Goal: Information Seeking & Learning: Compare options

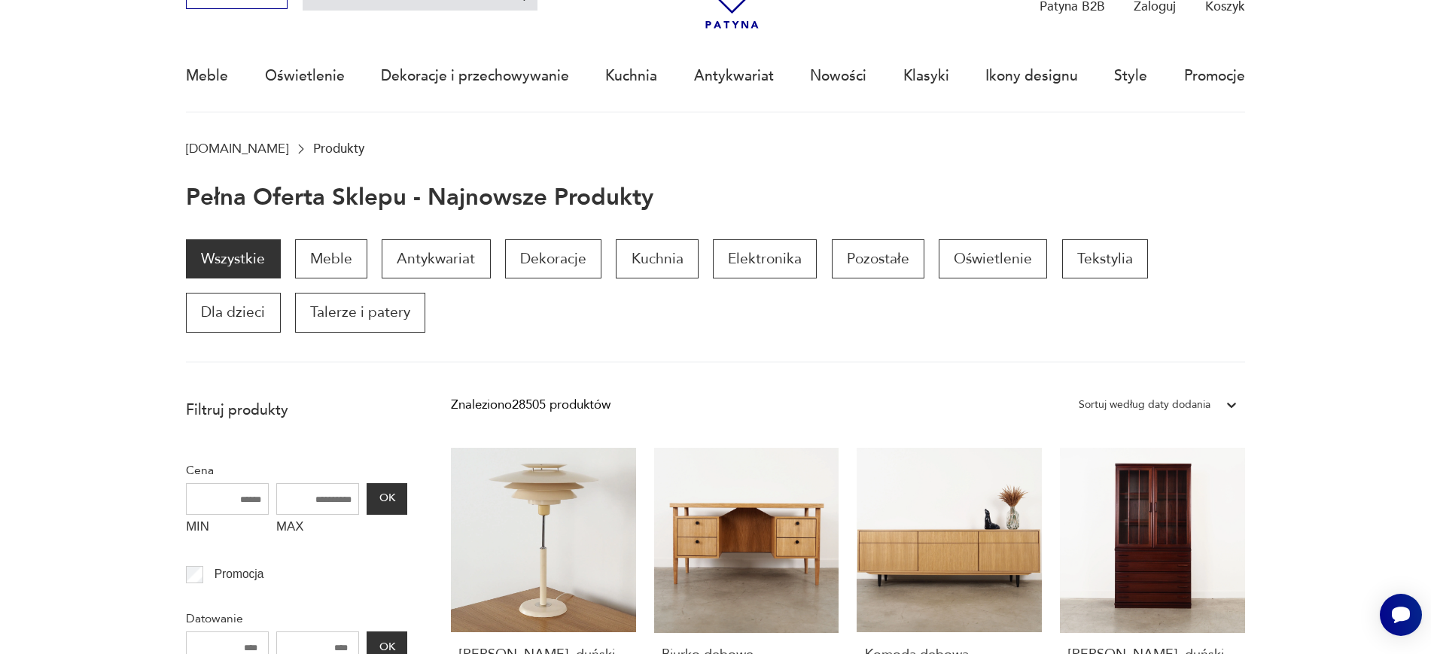
scroll to position [103, 0]
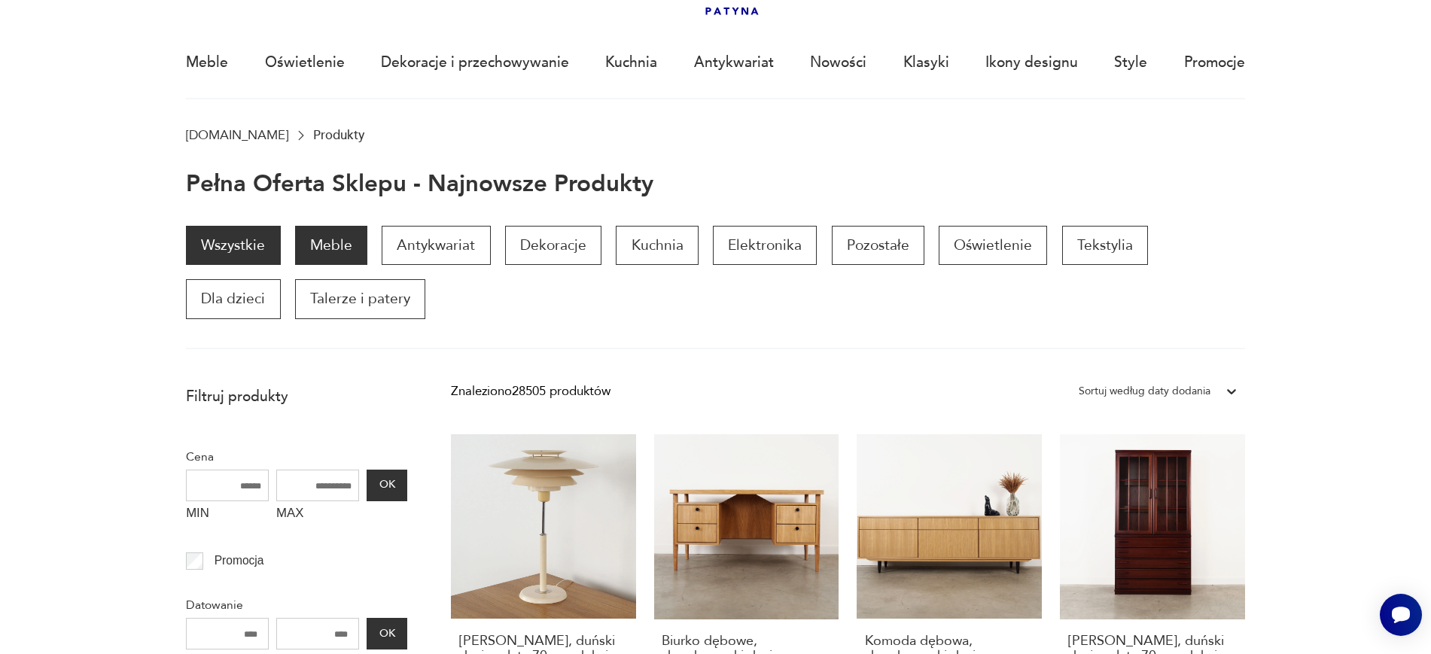
click at [321, 242] on p "Meble" at bounding box center [331, 245] width 72 height 39
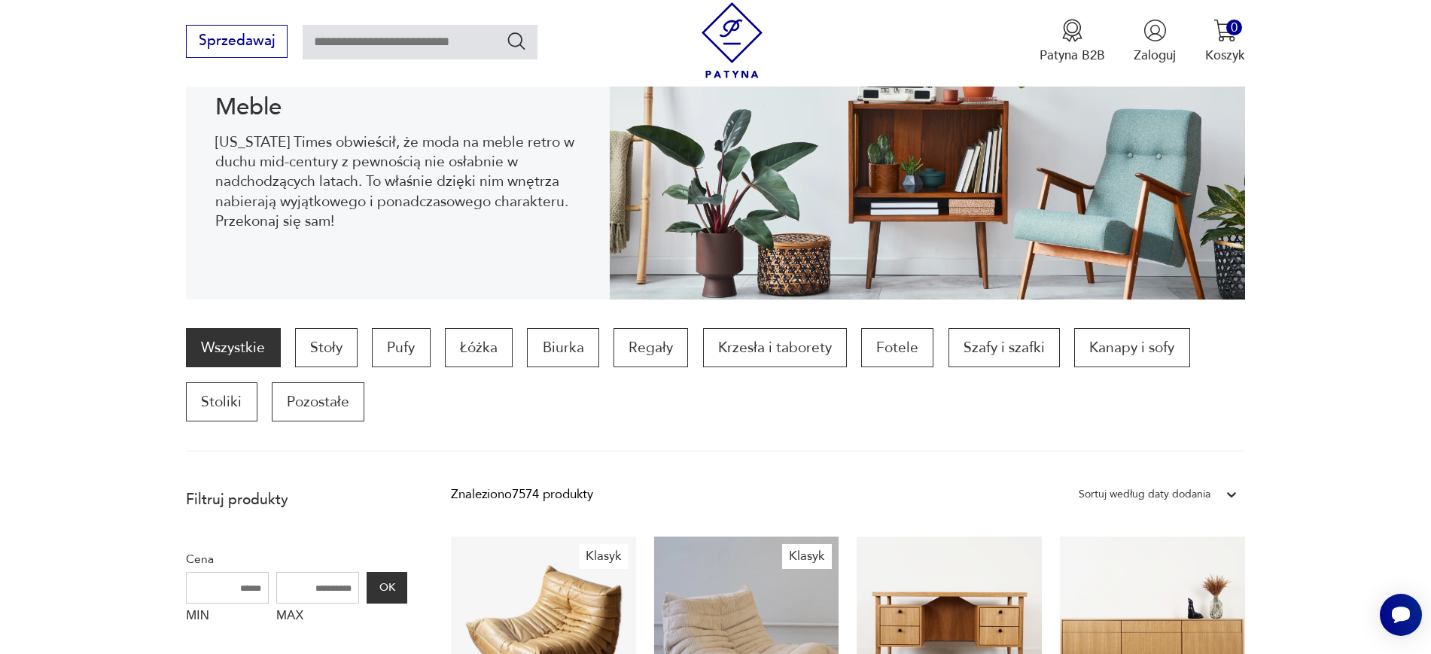
scroll to position [232, 0]
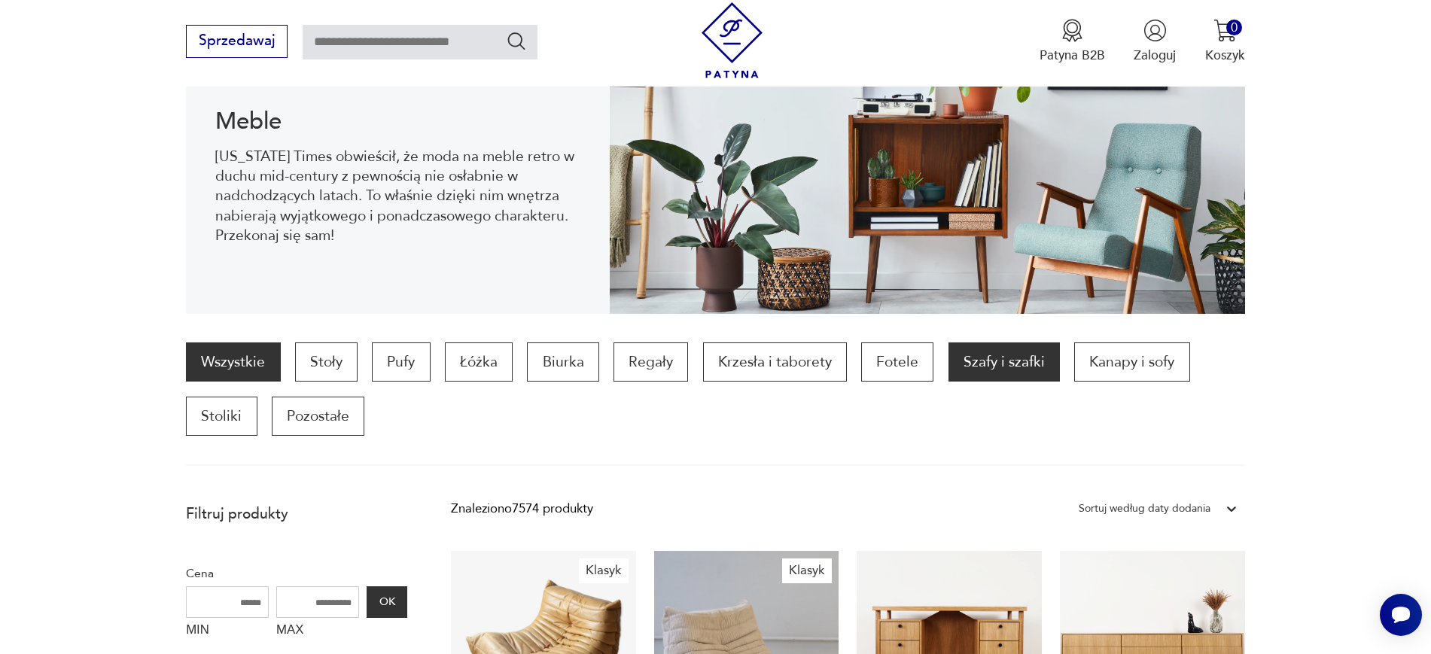
click at [1029, 370] on p "Szafy i szafki" at bounding box center [1004, 362] width 111 height 39
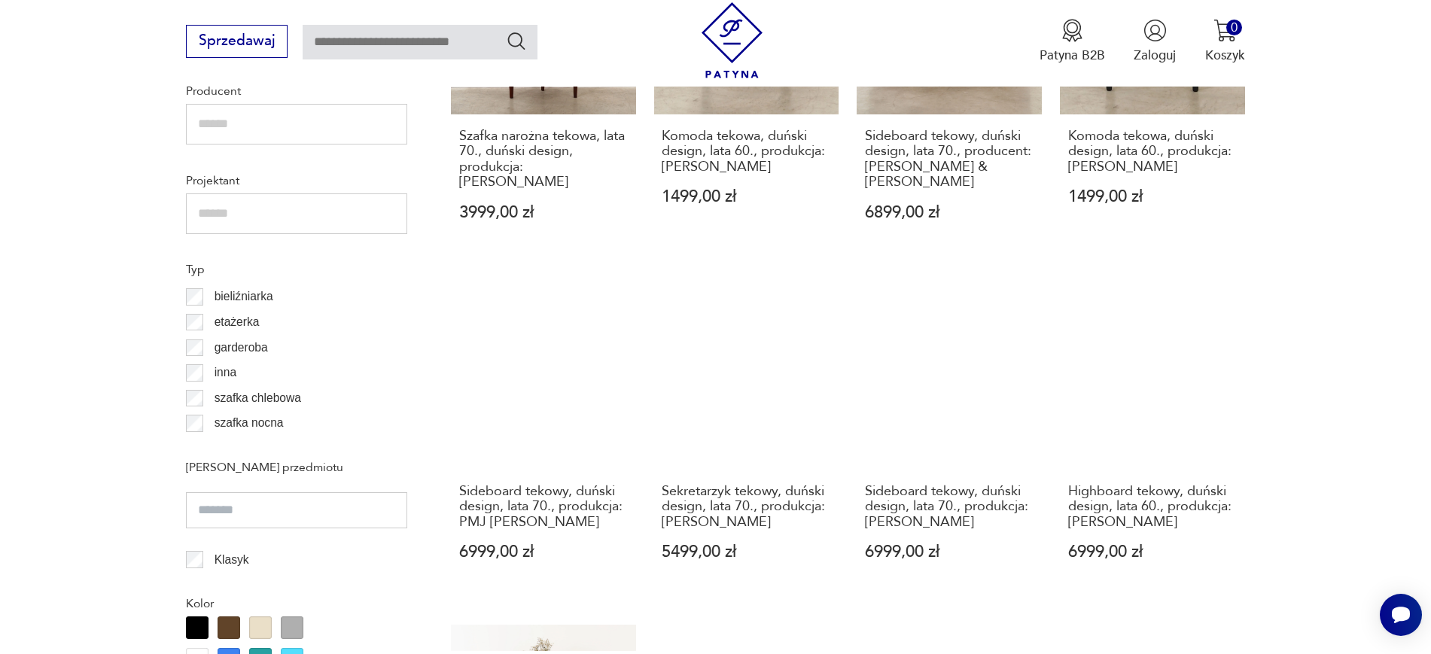
scroll to position [1799, 0]
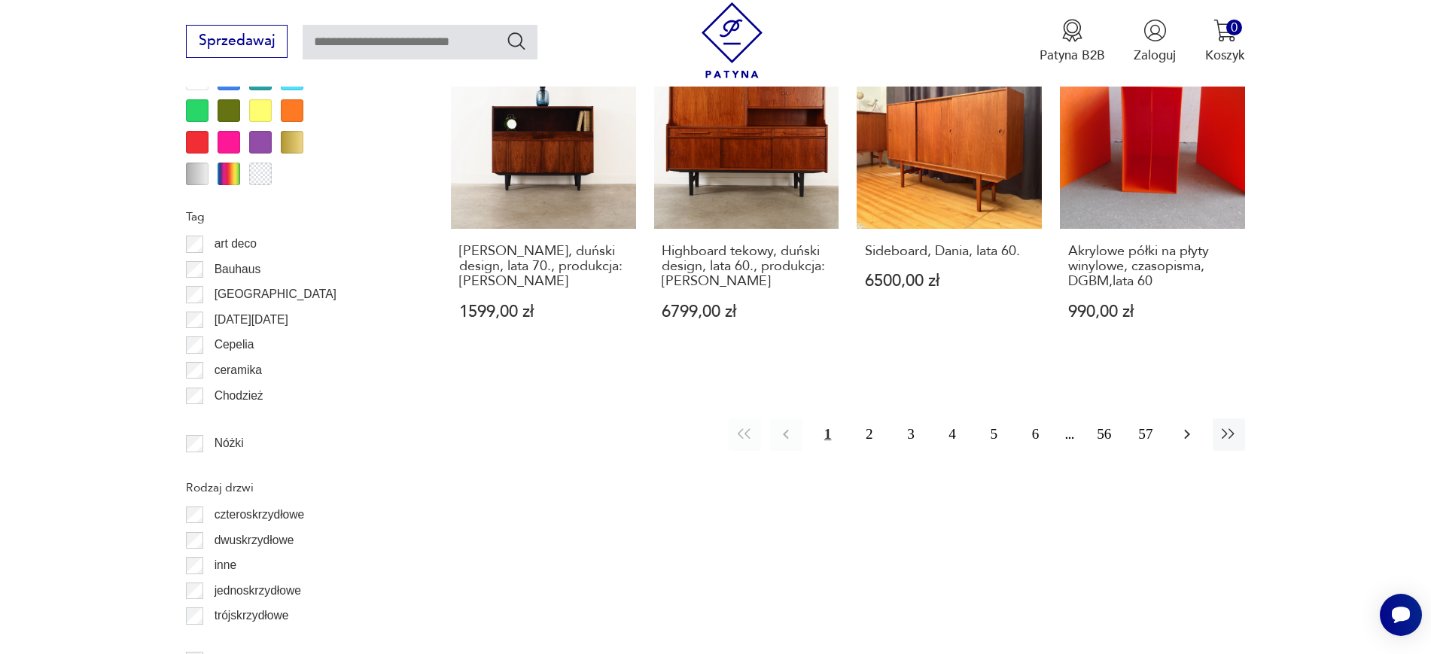
click at [1192, 425] on icon "button" at bounding box center [1187, 434] width 18 height 18
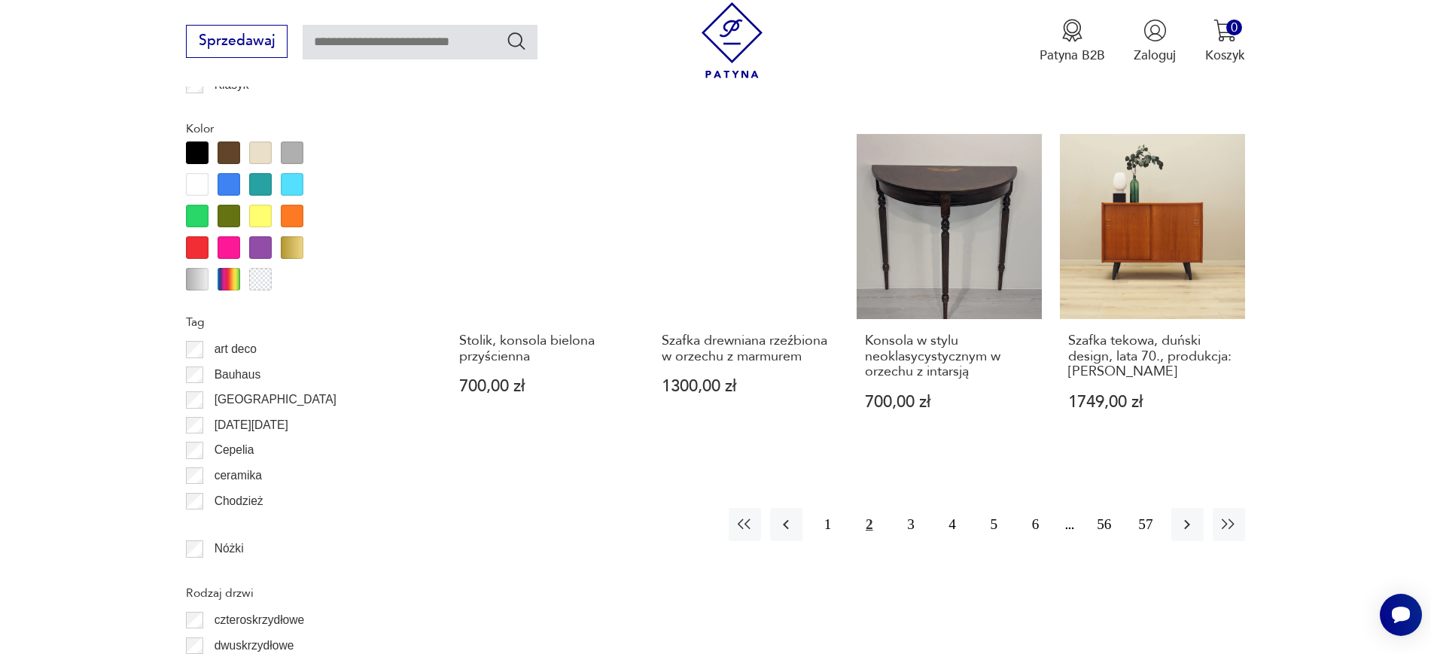
scroll to position [1715, 0]
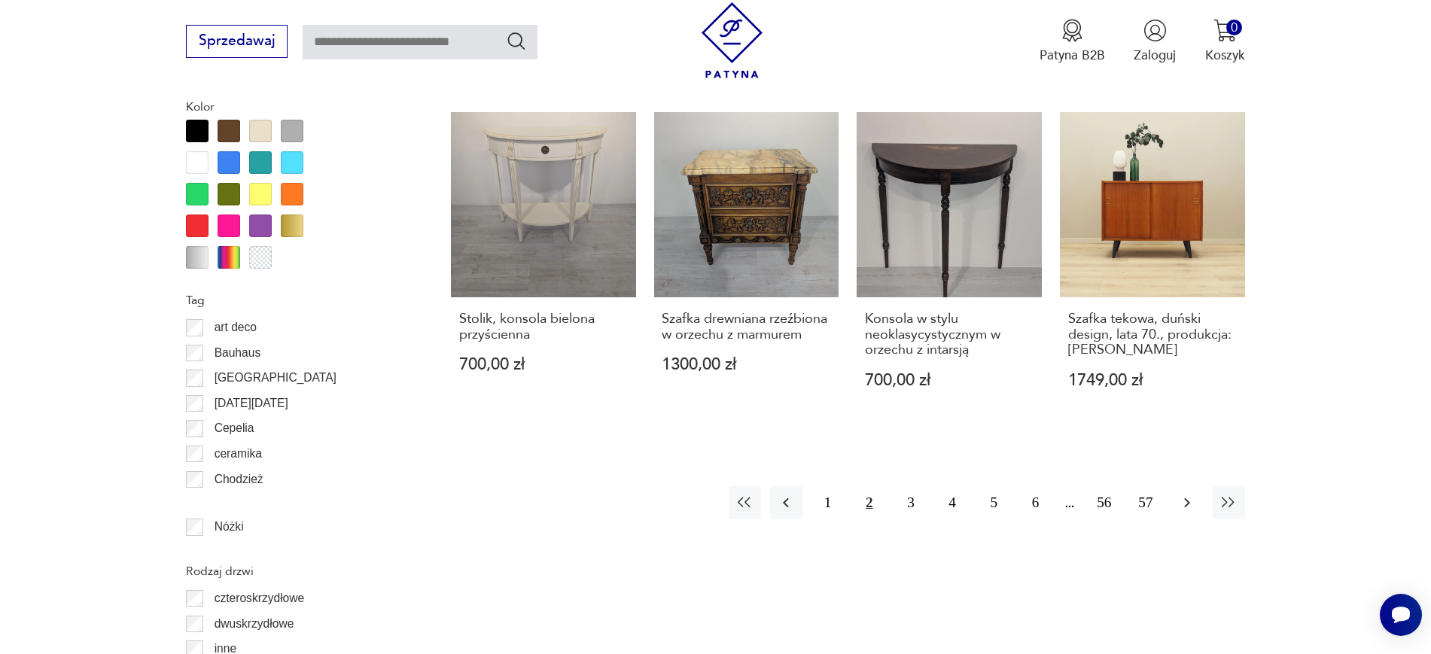
click at [1196, 486] on button "button" at bounding box center [1187, 502] width 32 height 32
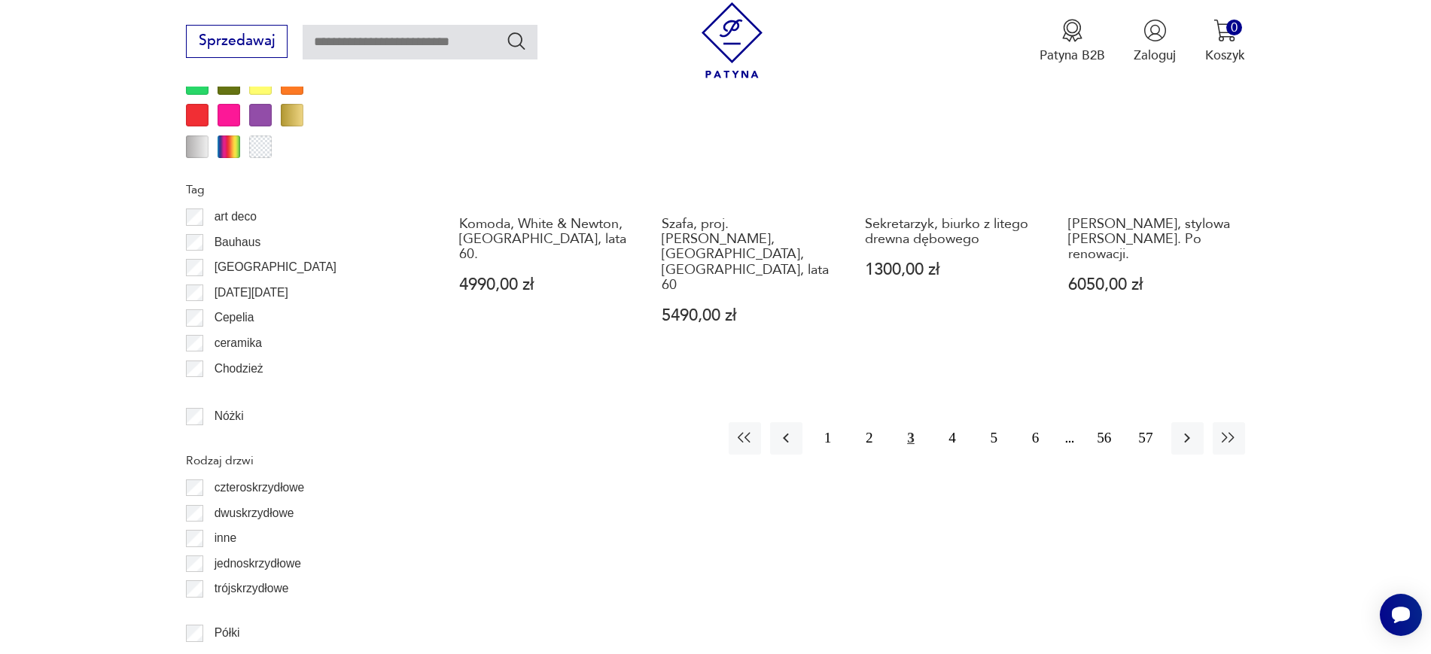
scroll to position [1828, 0]
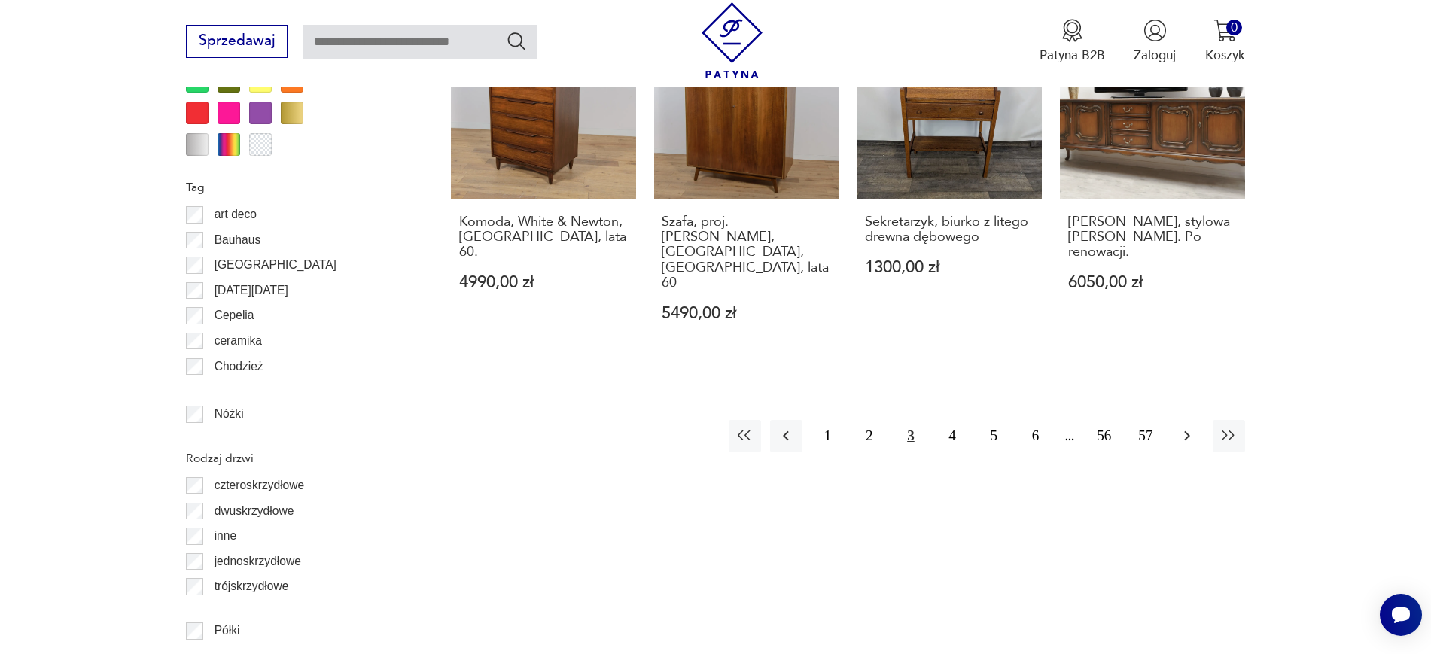
click at [1182, 427] on icon "button" at bounding box center [1187, 436] width 18 height 18
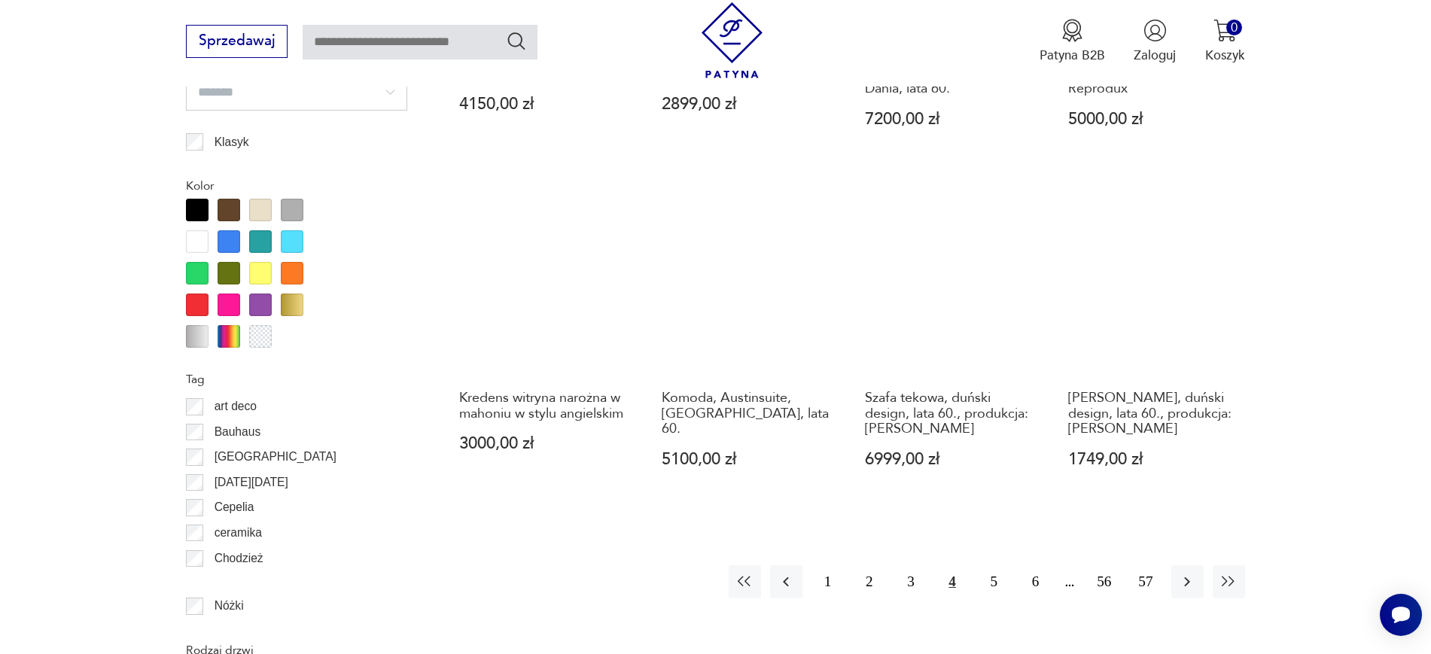
scroll to position [1640, 0]
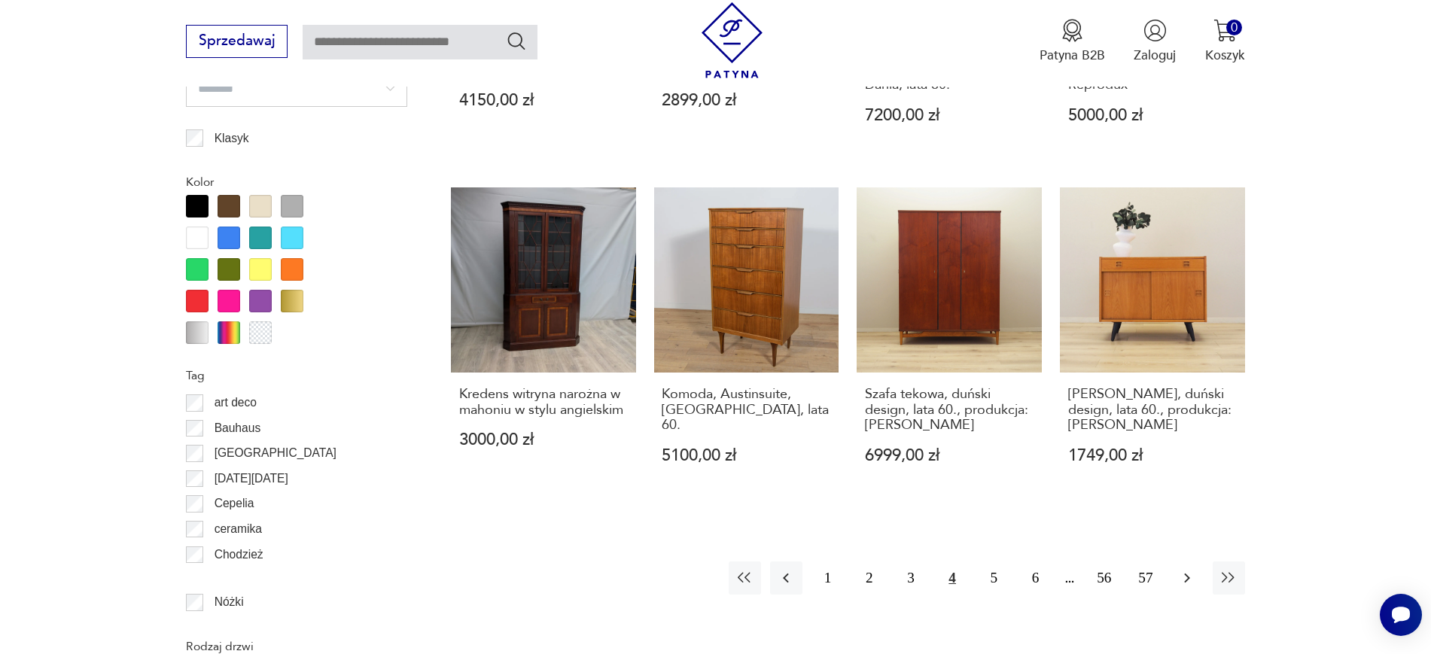
click at [1182, 585] on icon "button" at bounding box center [1187, 578] width 18 height 18
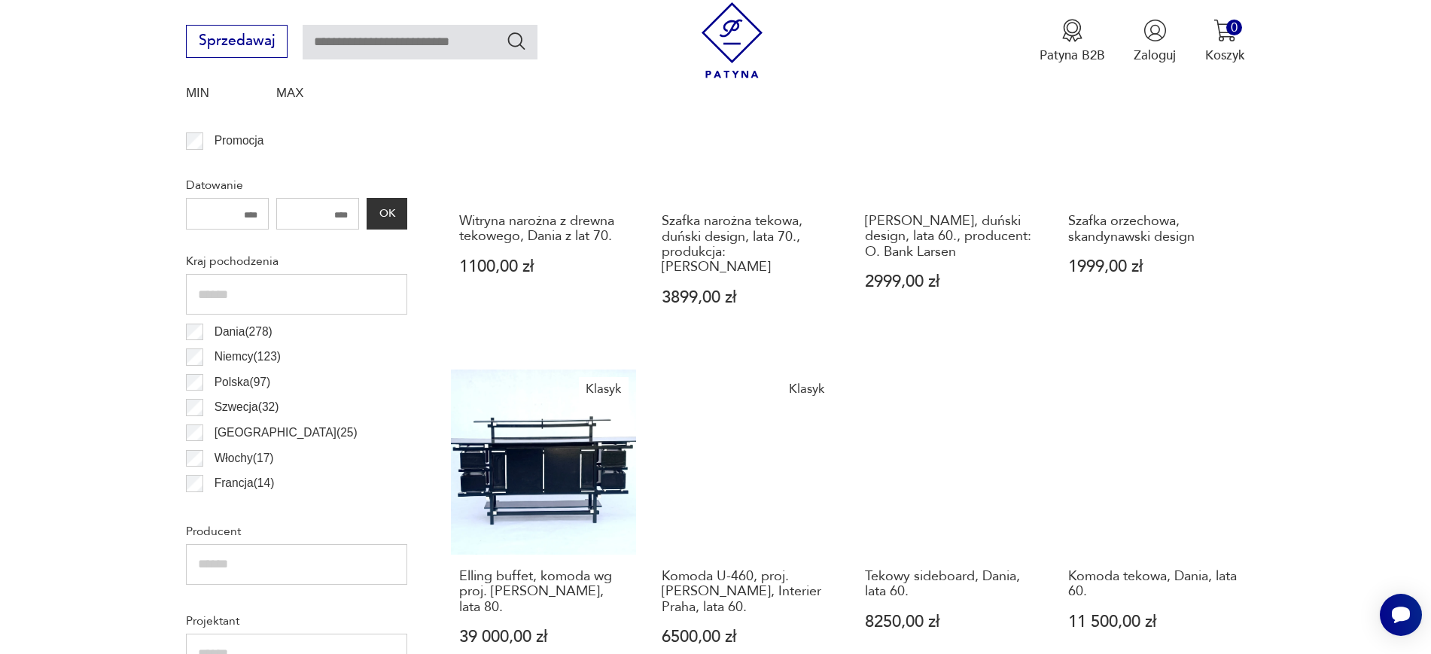
scroll to position [1037, 0]
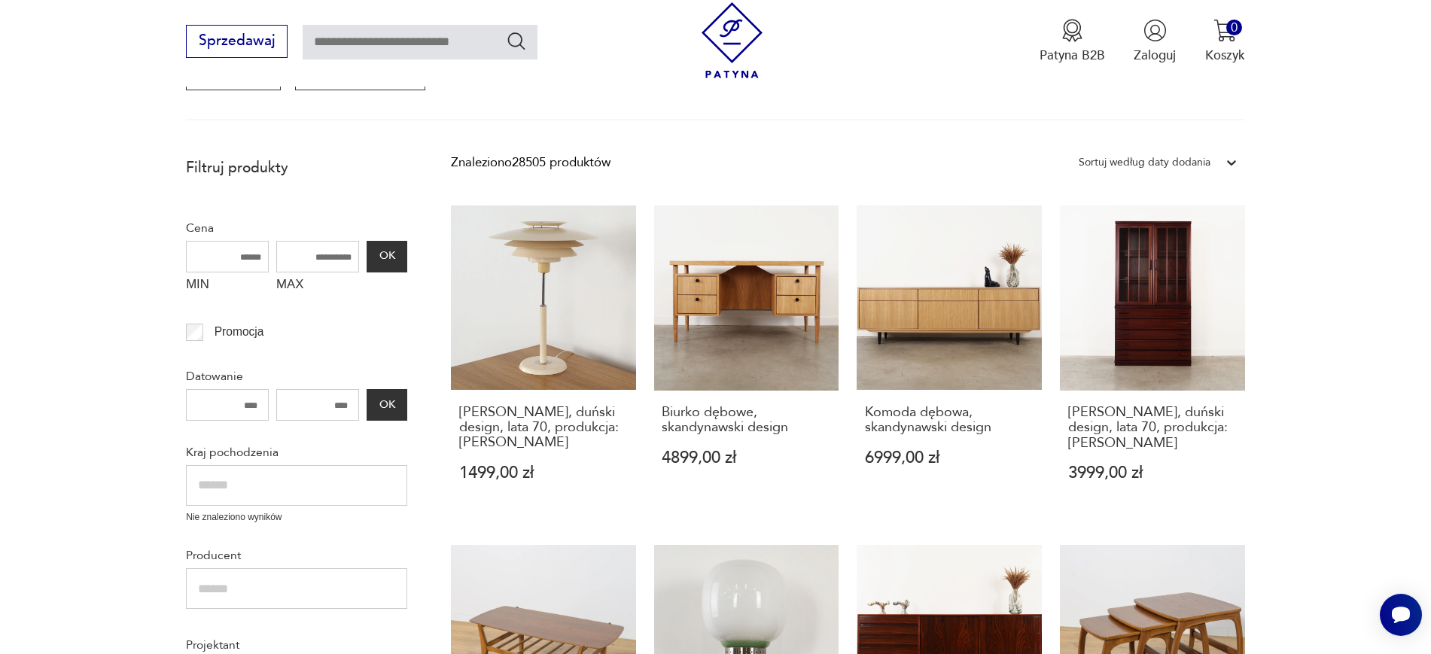
scroll to position [358, 0]
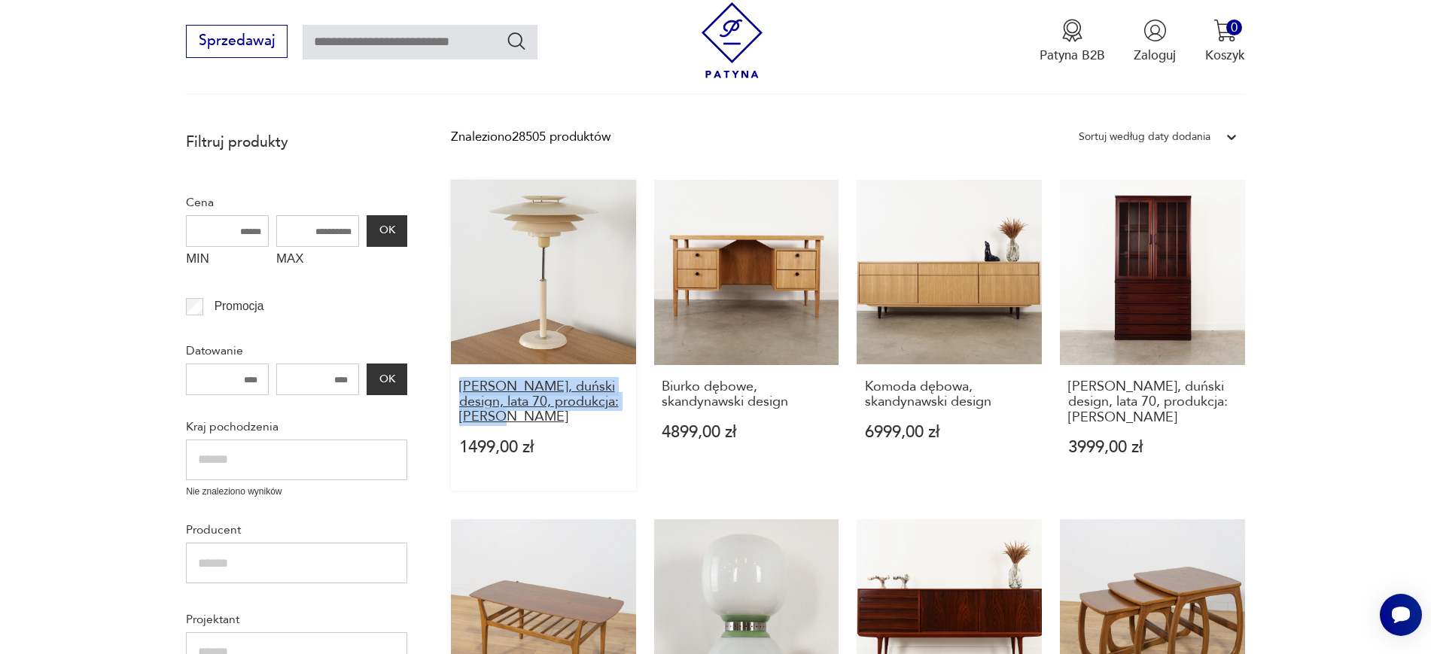
drag, startPoint x: 438, startPoint y: 382, endPoint x: 527, endPoint y: 422, distance: 97.7
copy h3 "Lampa biurkowa, duński design, lata 70, produkcja: Dania"
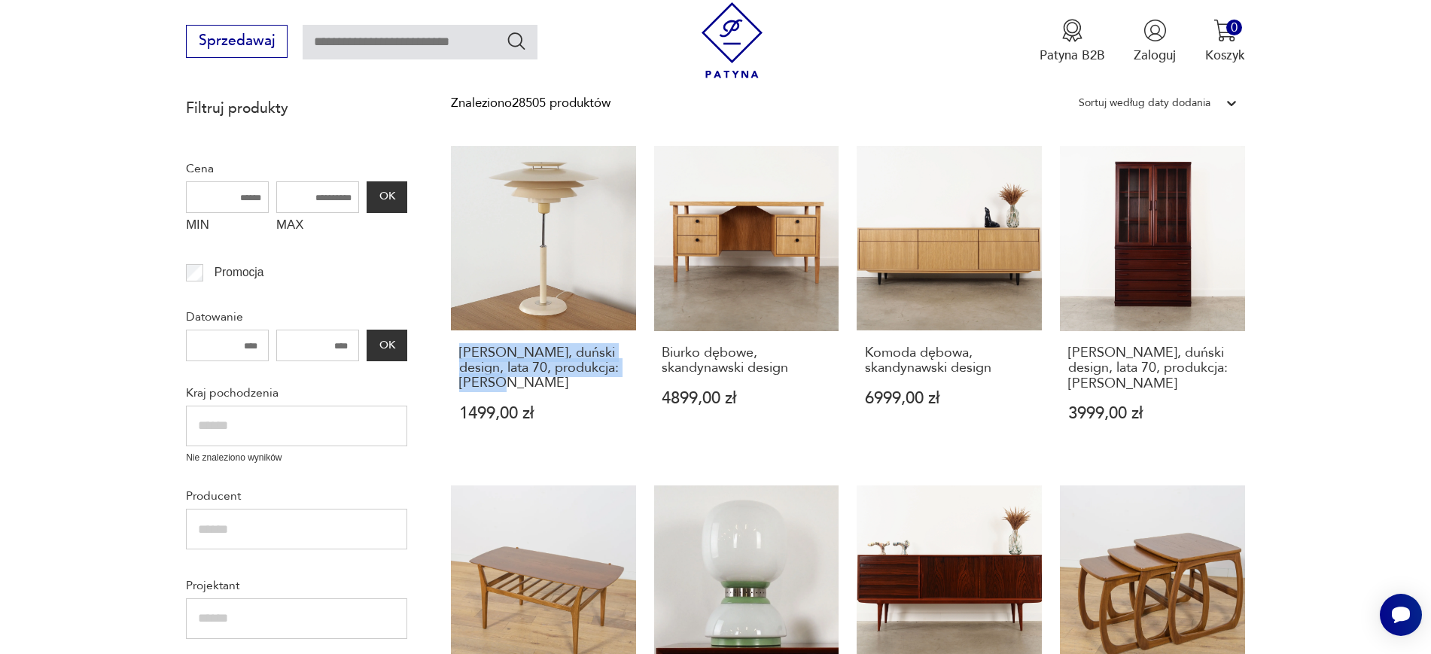
scroll to position [395, 0]
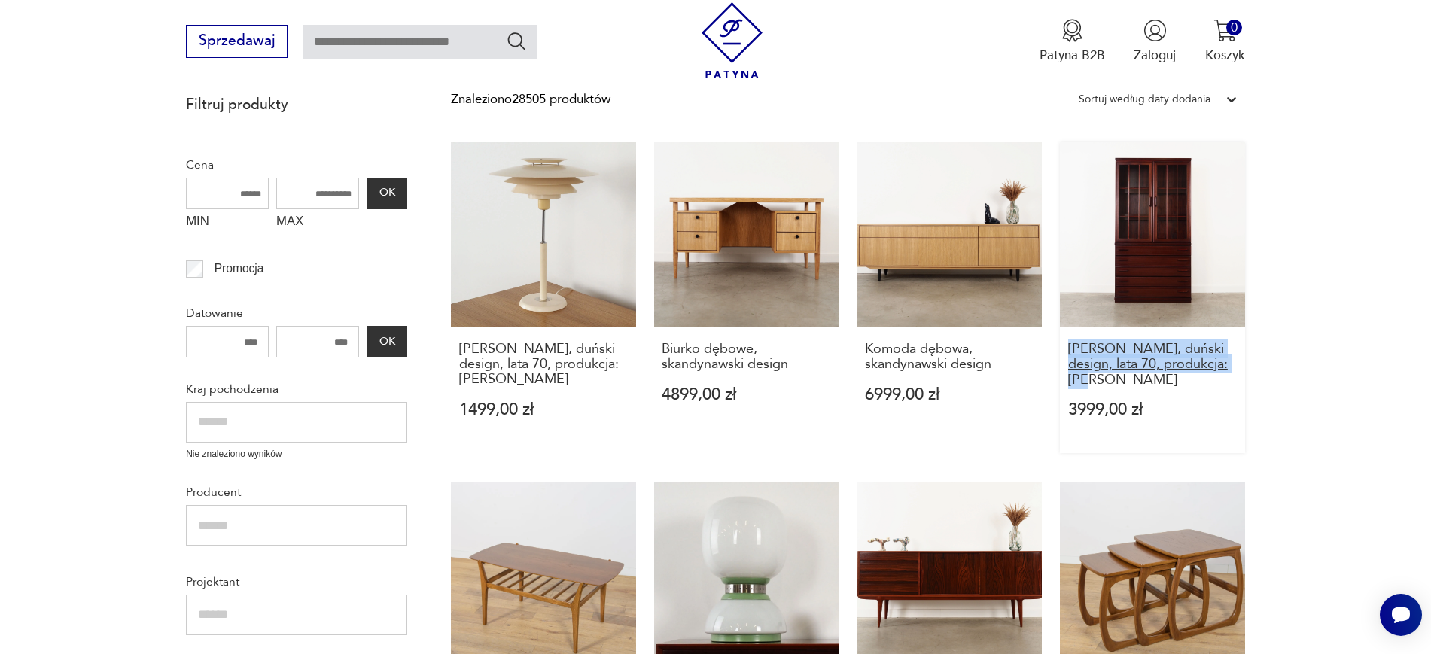
drag, startPoint x: 1266, startPoint y: 364, endPoint x: 1071, endPoint y: 345, distance: 195.2
copy h3 "Witryna mahoniowa, duński design, lata 70, produkcja:"
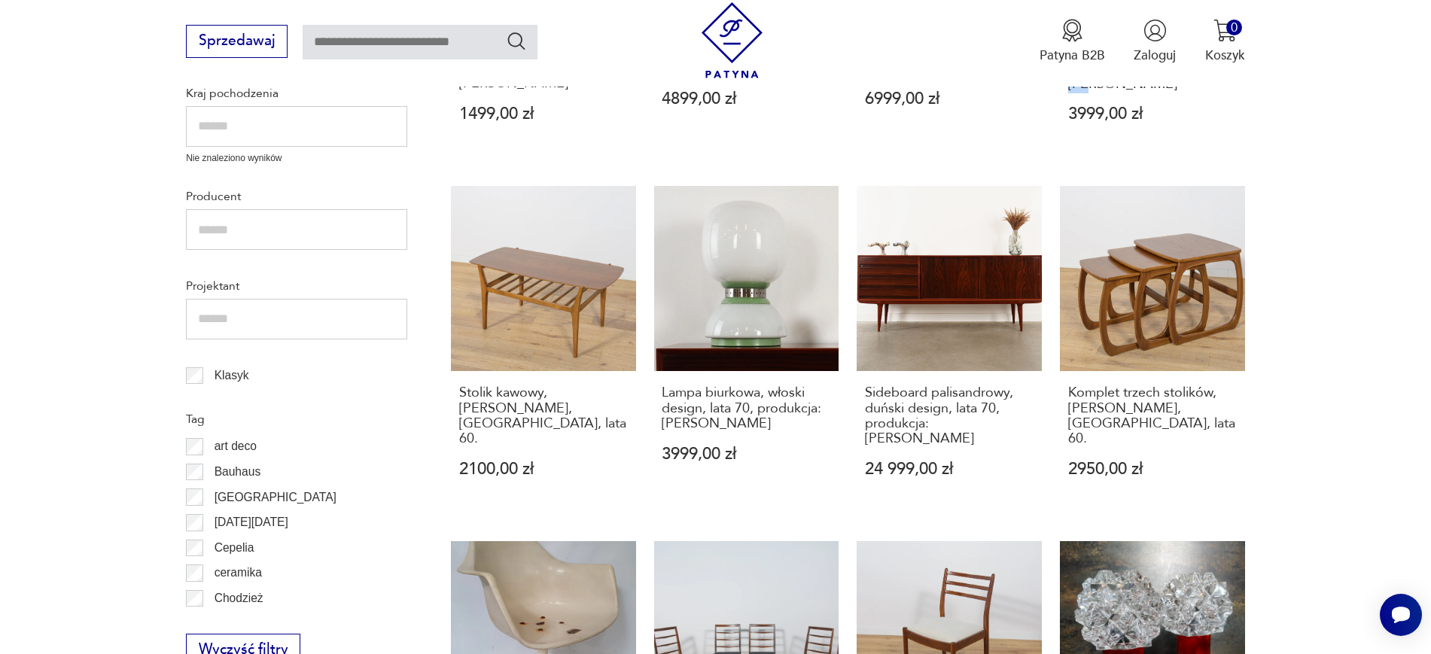
scroll to position [742, 0]
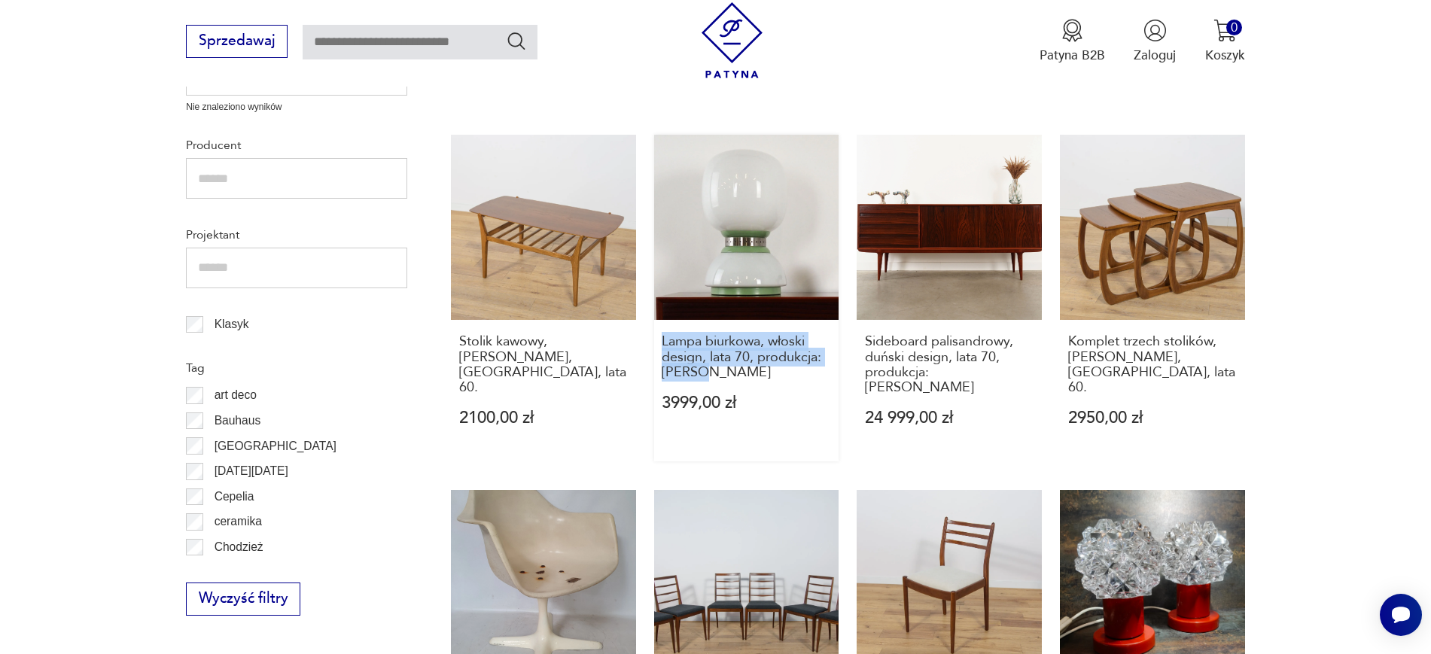
drag, startPoint x: 653, startPoint y: 340, endPoint x: 715, endPoint y: 385, distance: 77.1
click at [715, 385] on div "Lampa biurkowa, duński design, lata 70, produkcja: Dania 1499,00 zł Biurko dębo…" at bounding box center [848, 506] width 794 height 1423
copy h3 "Lampa biurkowa, włoski design, lata 70, produkcja: Włochy"
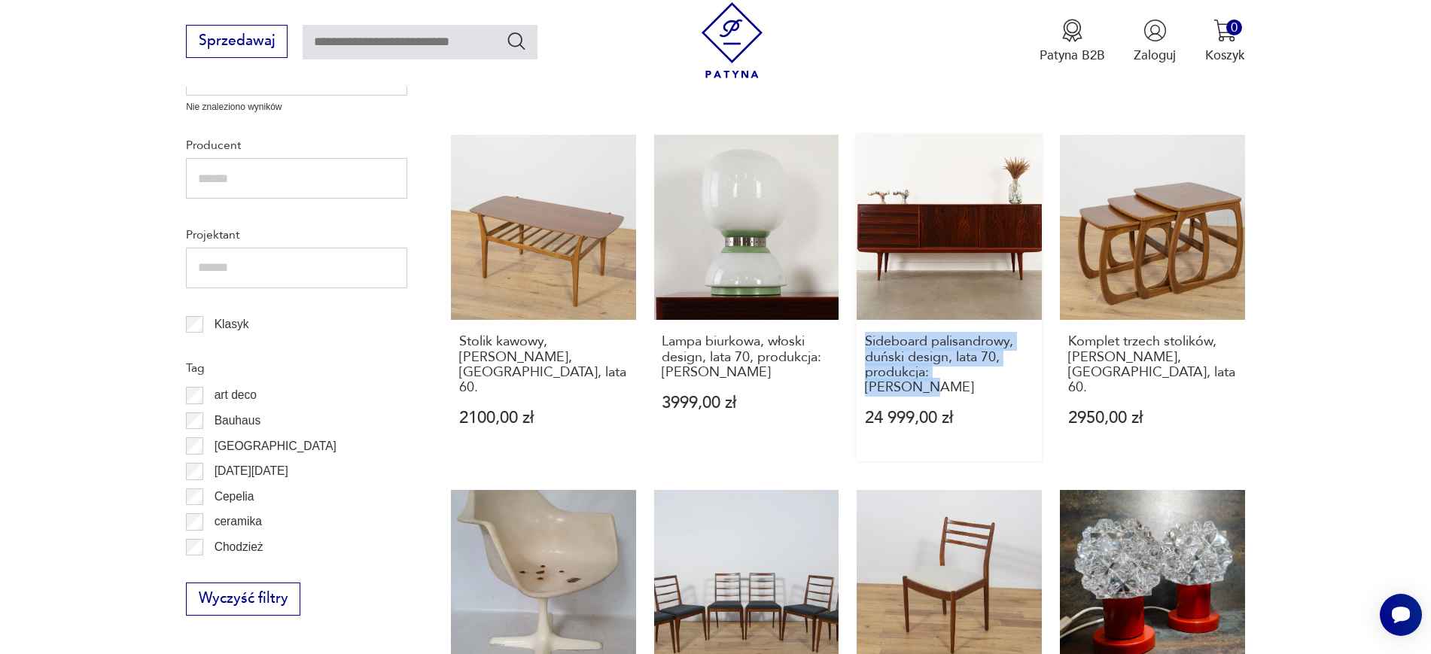
drag, startPoint x: 849, startPoint y: 337, endPoint x: 1019, endPoint y: 381, distance: 175.7
click at [1019, 381] on div "Lampa biurkowa, duński design, lata 70, produkcja: Dania 1499,00 zł Biurko dębo…" at bounding box center [848, 506] width 794 height 1423
copy h3 "Sideboard palisandrowy, duński design, lata 70, produkcja: Omann Jun"
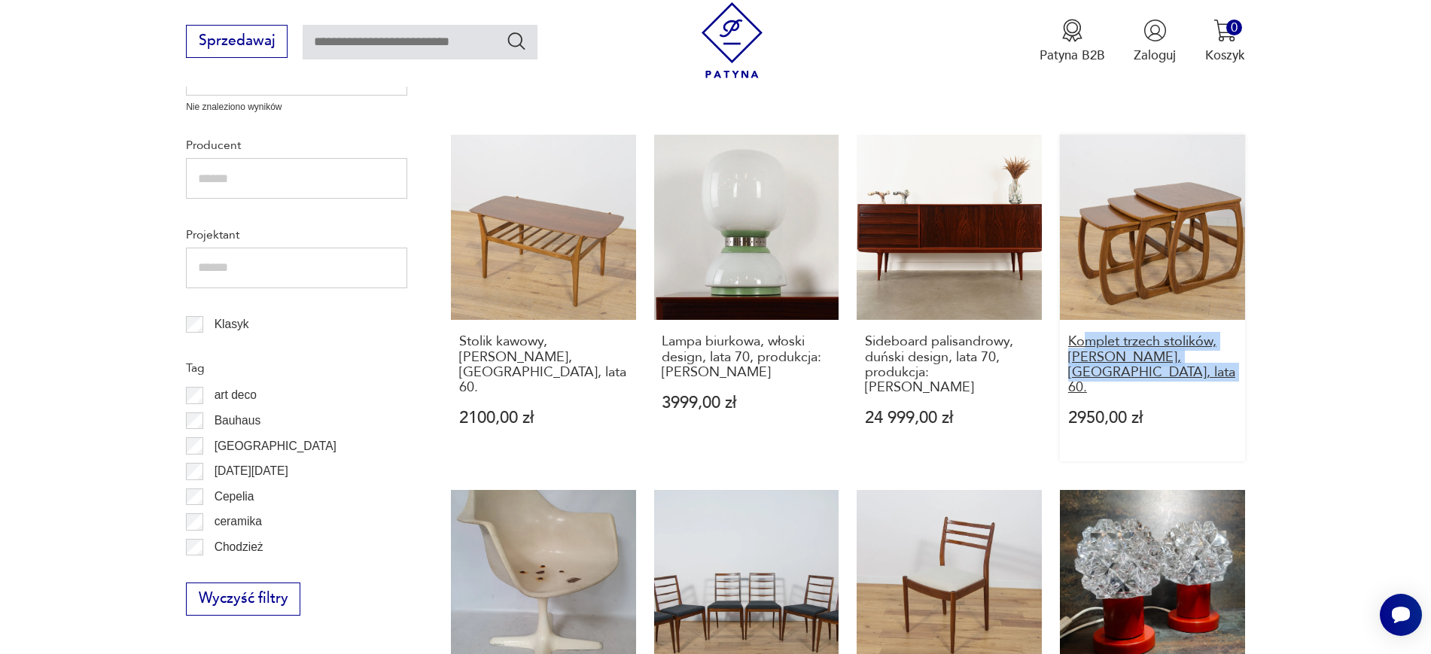
drag, startPoint x: 1302, startPoint y: 372, endPoint x: 1082, endPoint y: 349, distance: 221.1
click at [1082, 349] on section "Filtruj produkty Cena MIN MAX OK Promocja Datowanie OK Kraj pochodzenia Nie zna…" at bounding box center [715, 570] width 1431 height 1662
copy h3 "mplet trzech stolików, Parker Knoll, Wielka Brytania, lata 60."
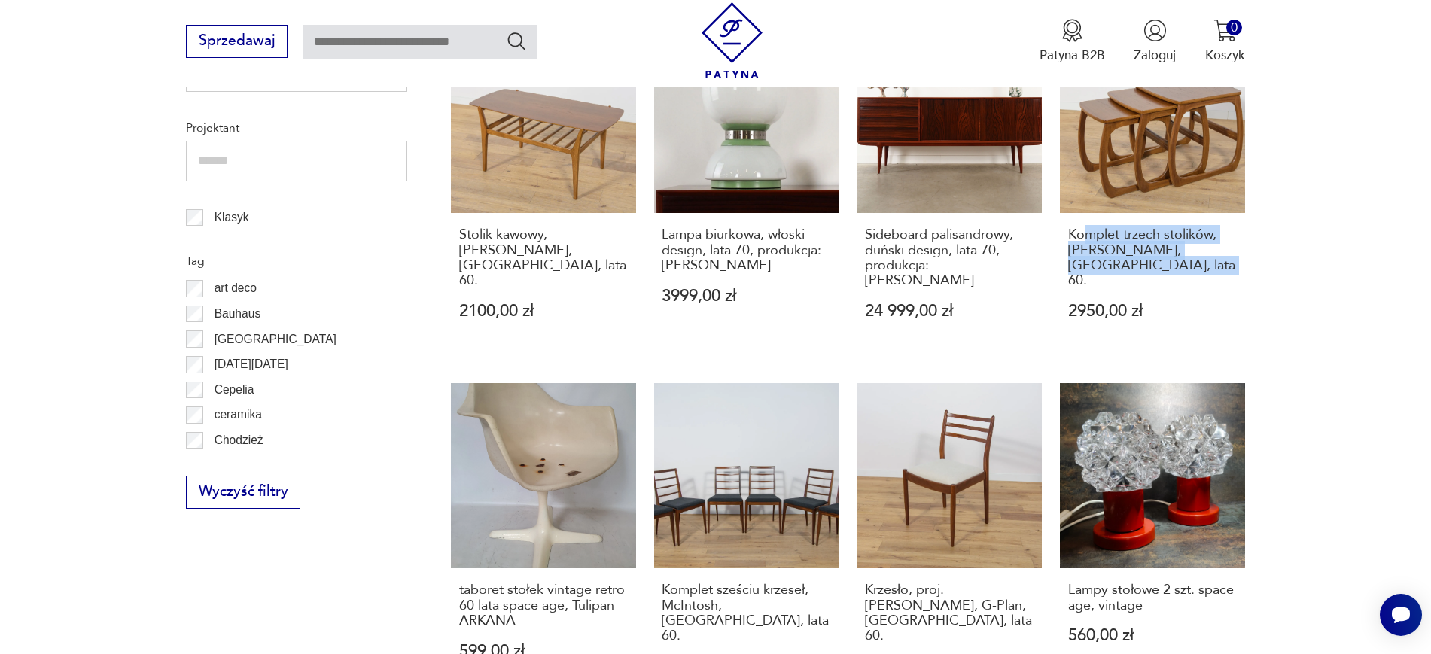
scroll to position [1043, 0]
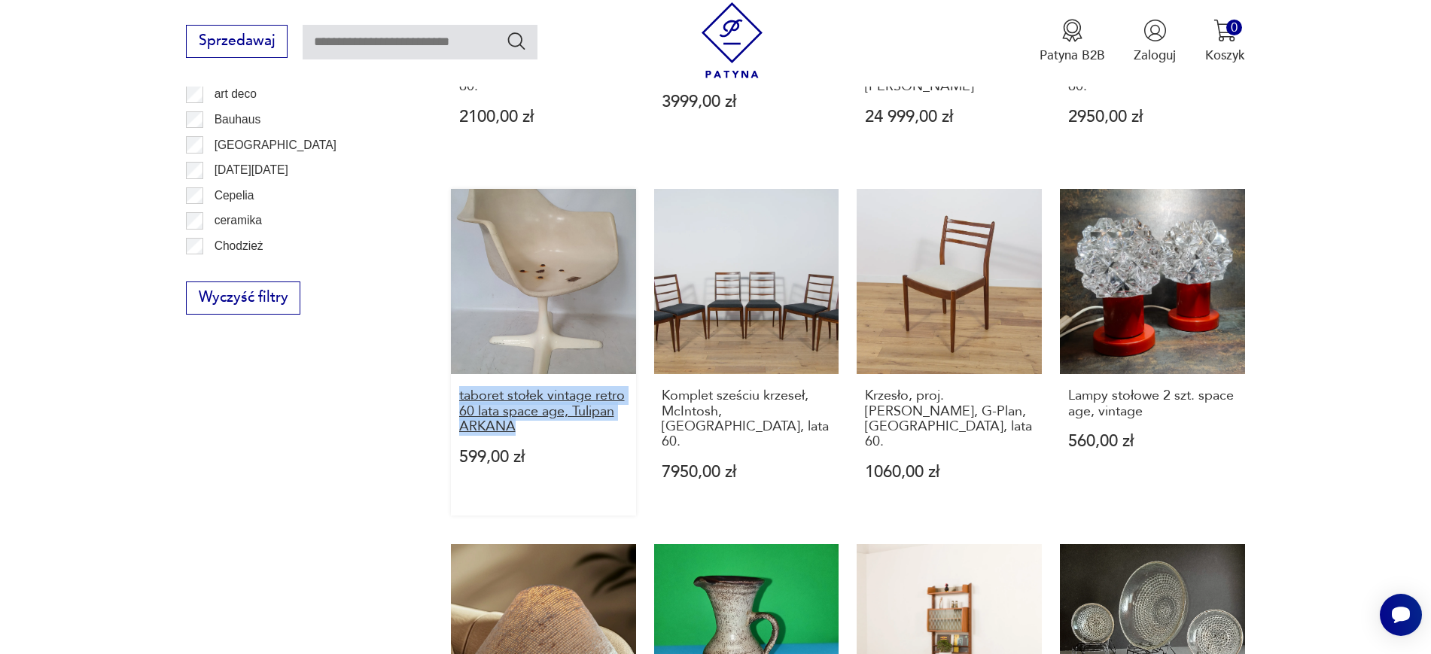
copy h3 "taboret stołek vintage retro 60 lata space age, Tulipan ARKANA"
drag, startPoint x: 429, startPoint y: 380, endPoint x: 541, endPoint y: 417, distance: 117.4
click at [541, 417] on section "Filtruj produkty Cena MIN MAX OK Promocja Datowanie OK Kraj pochodzenia Nie zna…" at bounding box center [715, 269] width 1431 height 1662
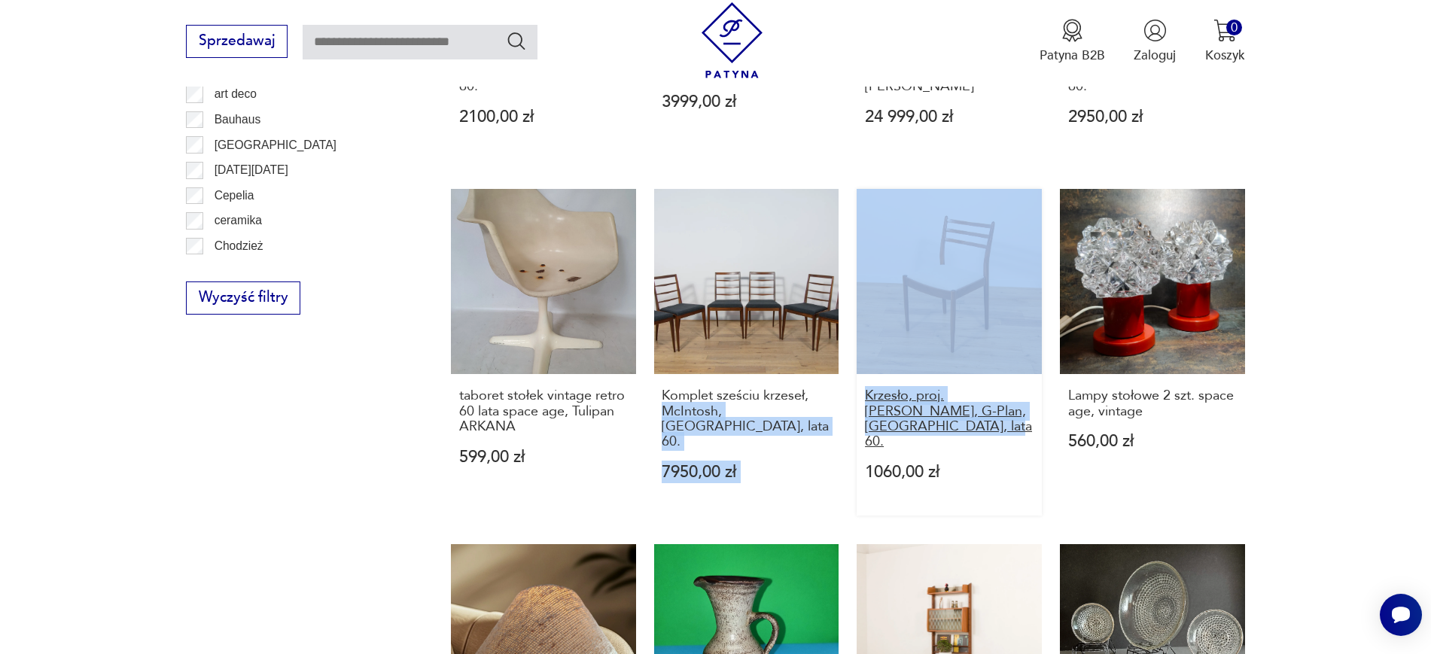
drag, startPoint x: 848, startPoint y: 377, endPoint x: 939, endPoint y: 410, distance: 96.7
click at [939, 410] on div "Lampa biurkowa, duński design, lata 70, produkcja: Dania 1499,00 zł Biurko dębo…" at bounding box center [848, 205] width 794 height 1423
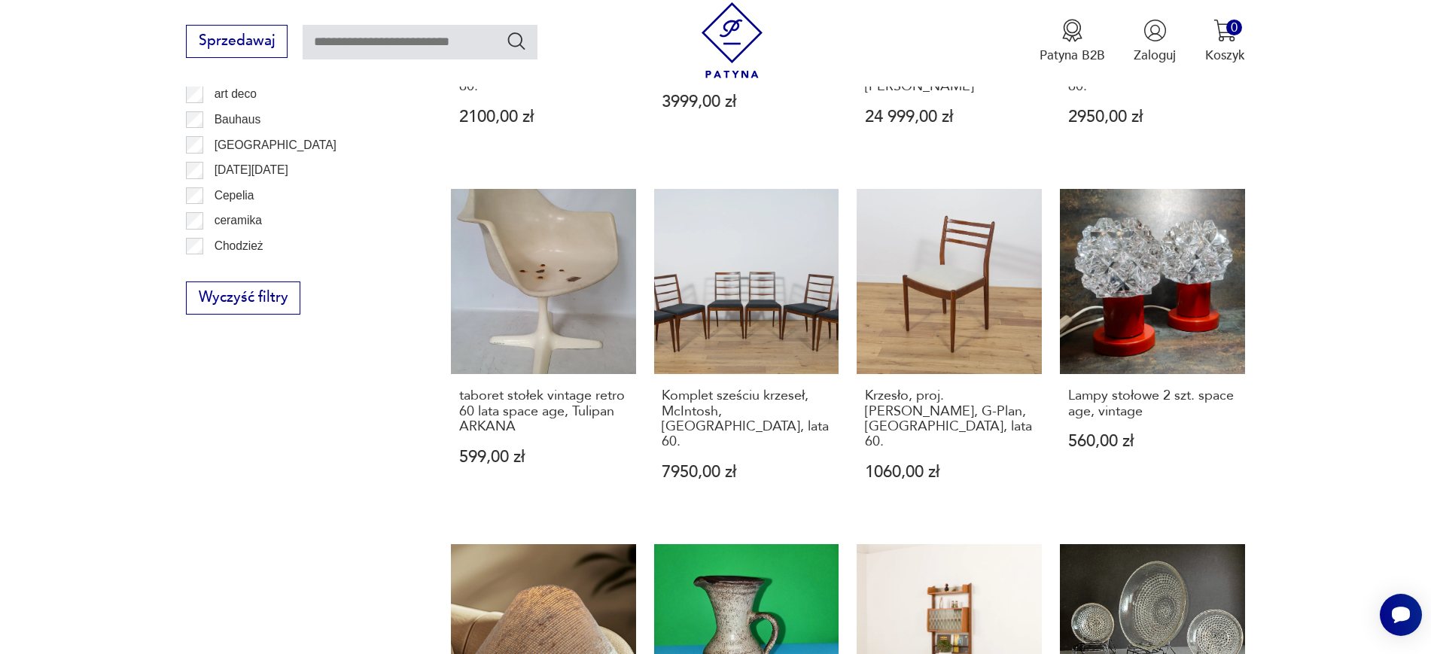
click at [1412, 367] on section "Filtruj produkty Cena MIN MAX OK Promocja Datowanie OK Kraj pochodzenia Nie zna…" at bounding box center [715, 269] width 1431 height 1662
drag, startPoint x: 853, startPoint y: 379, endPoint x: 903, endPoint y: 411, distance: 59.5
click at [903, 411] on div "Lampa biurkowa, duński design, lata 70, produkcja: Dania 1499,00 zł Biurko dębo…" at bounding box center [848, 205] width 794 height 1423
copy h3 "Krzesło, proj. V. Wilkins, G-Plan, Wielka Brytania, lata 60."
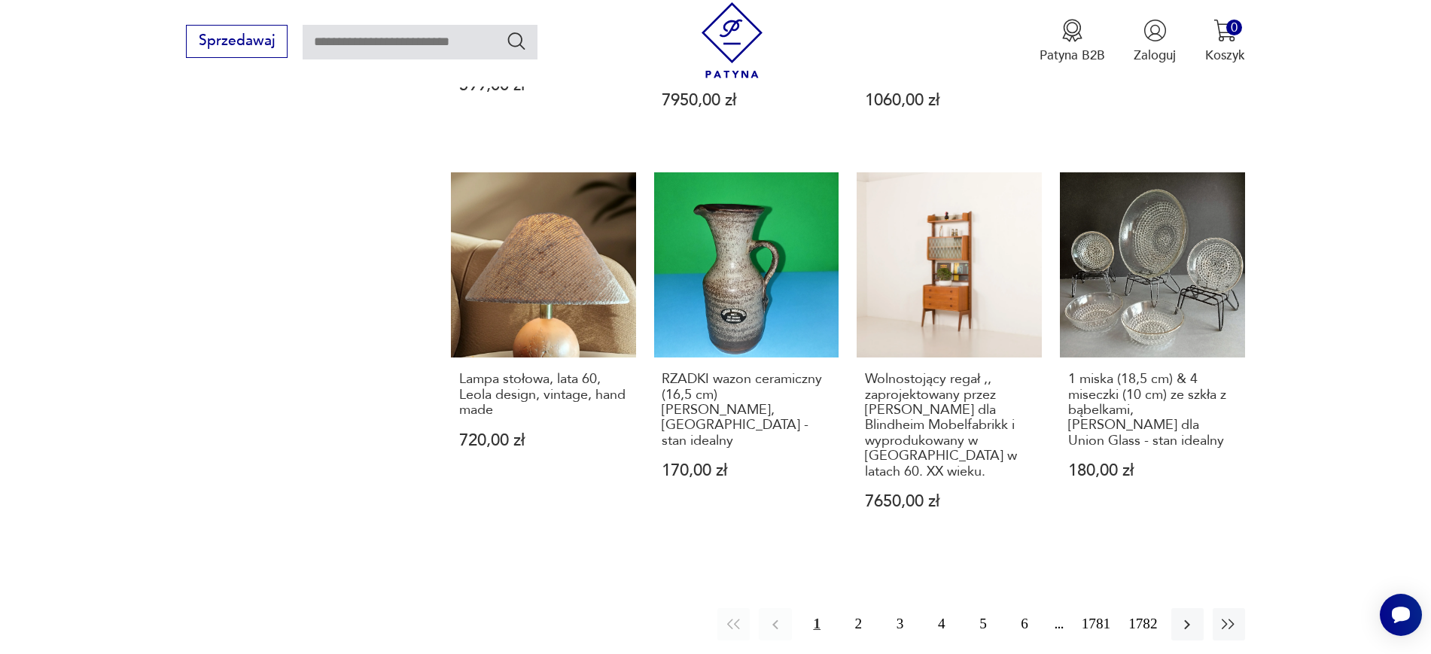
scroll to position [1421, 0]
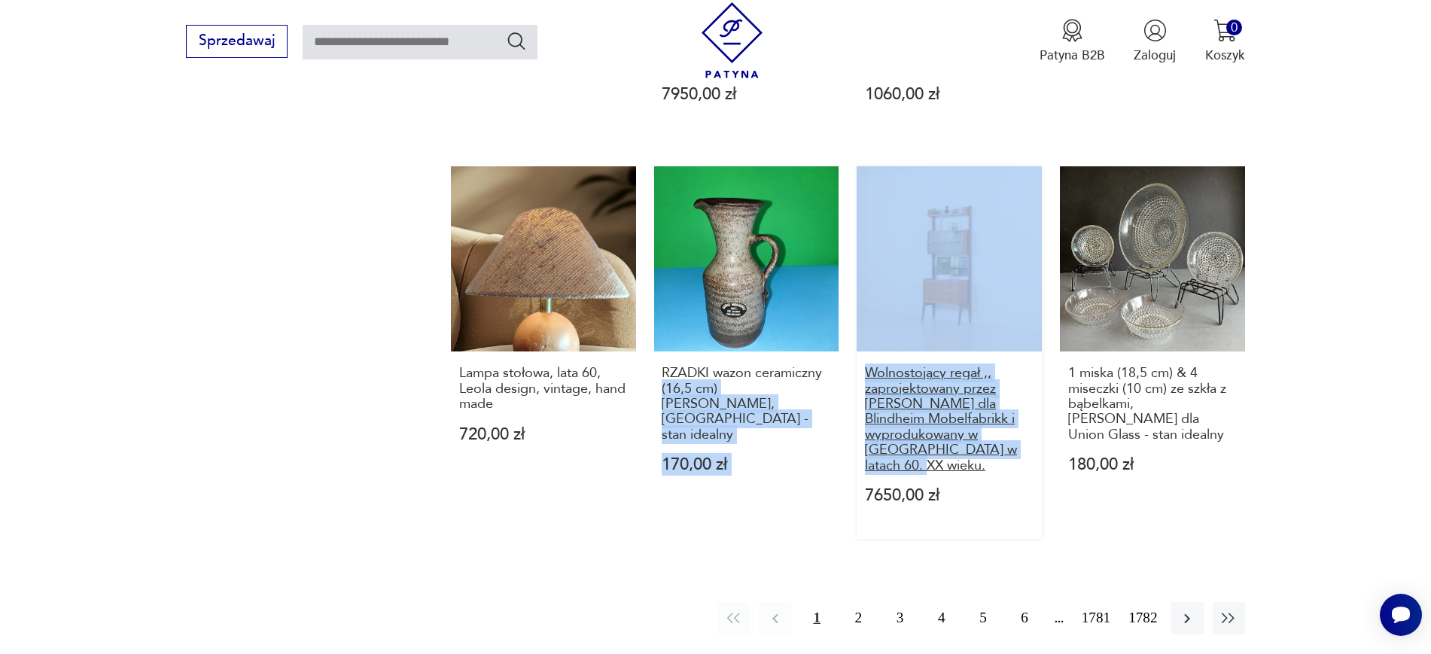
drag, startPoint x: 844, startPoint y: 339, endPoint x: 932, endPoint y: 441, distance: 135.1
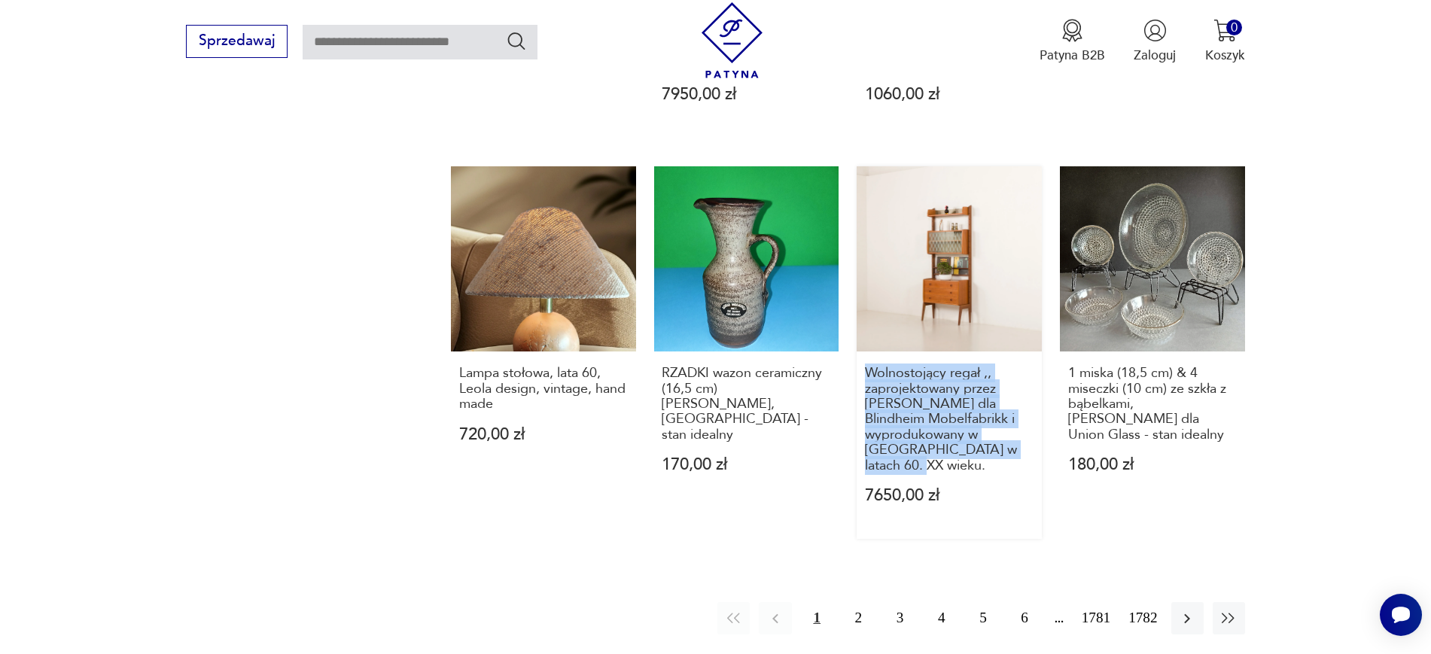
drag, startPoint x: 855, startPoint y: 336, endPoint x: 932, endPoint y: 445, distance: 133.5
copy h3 "Wolnostojący regał ,, zaprojektowany przez Johna Texmona dla Blindheim Mobelfab…"
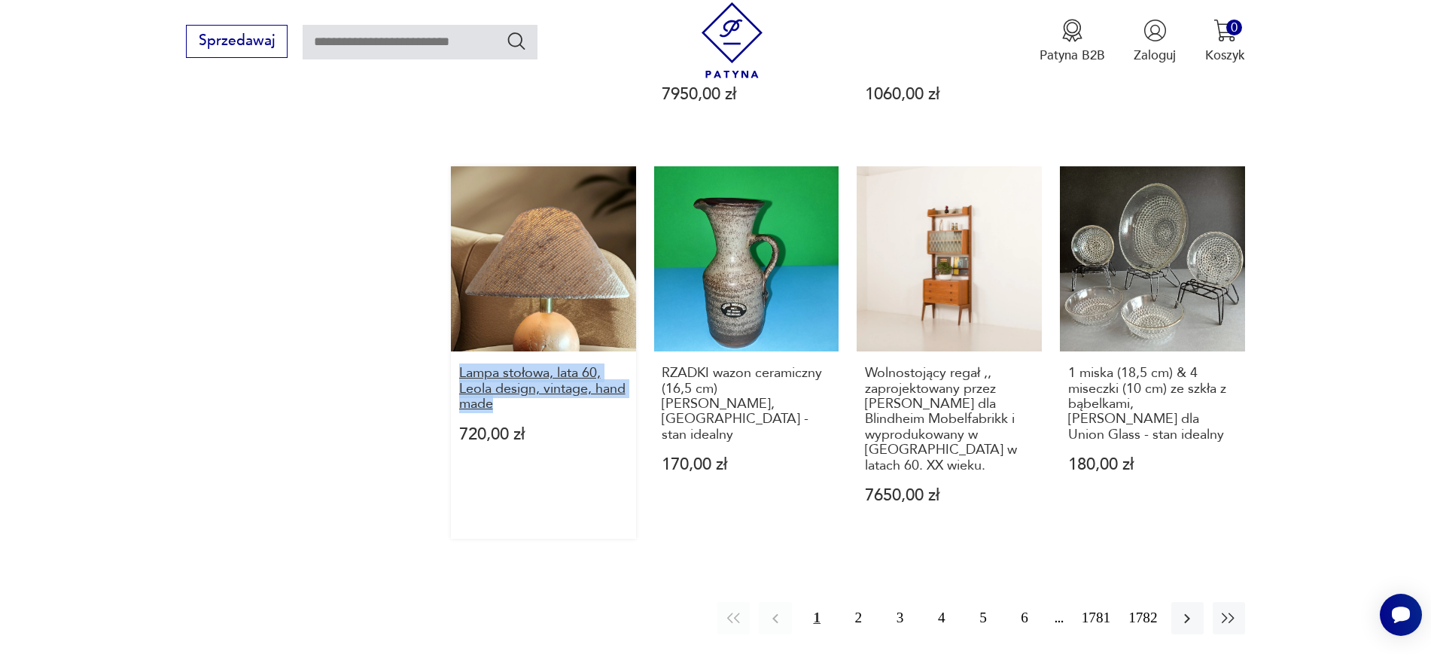
drag, startPoint x: 435, startPoint y: 345, endPoint x: 509, endPoint y: 375, distance: 79.7
copy h3 "Lampa stołowa, lata 60, Leola design, vintage, hand made"
click at [1177, 602] on button "button" at bounding box center [1187, 618] width 32 height 32
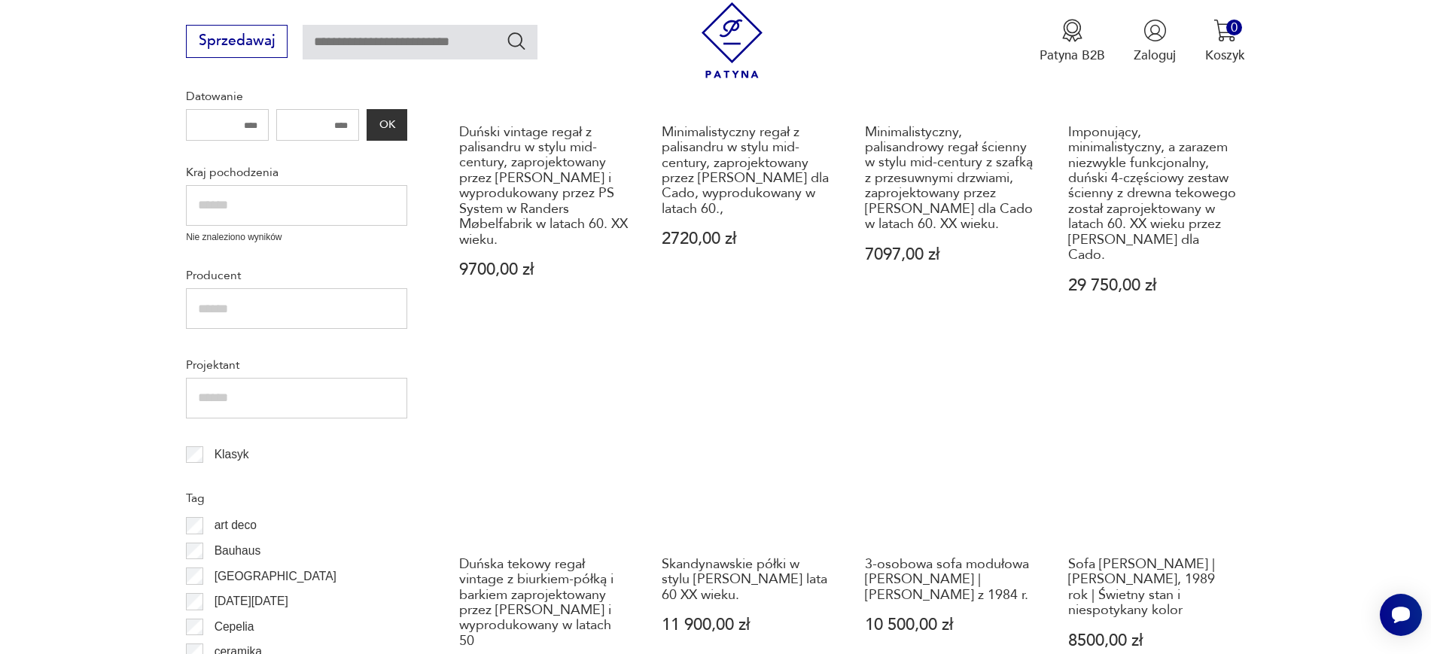
scroll to position [255, 0]
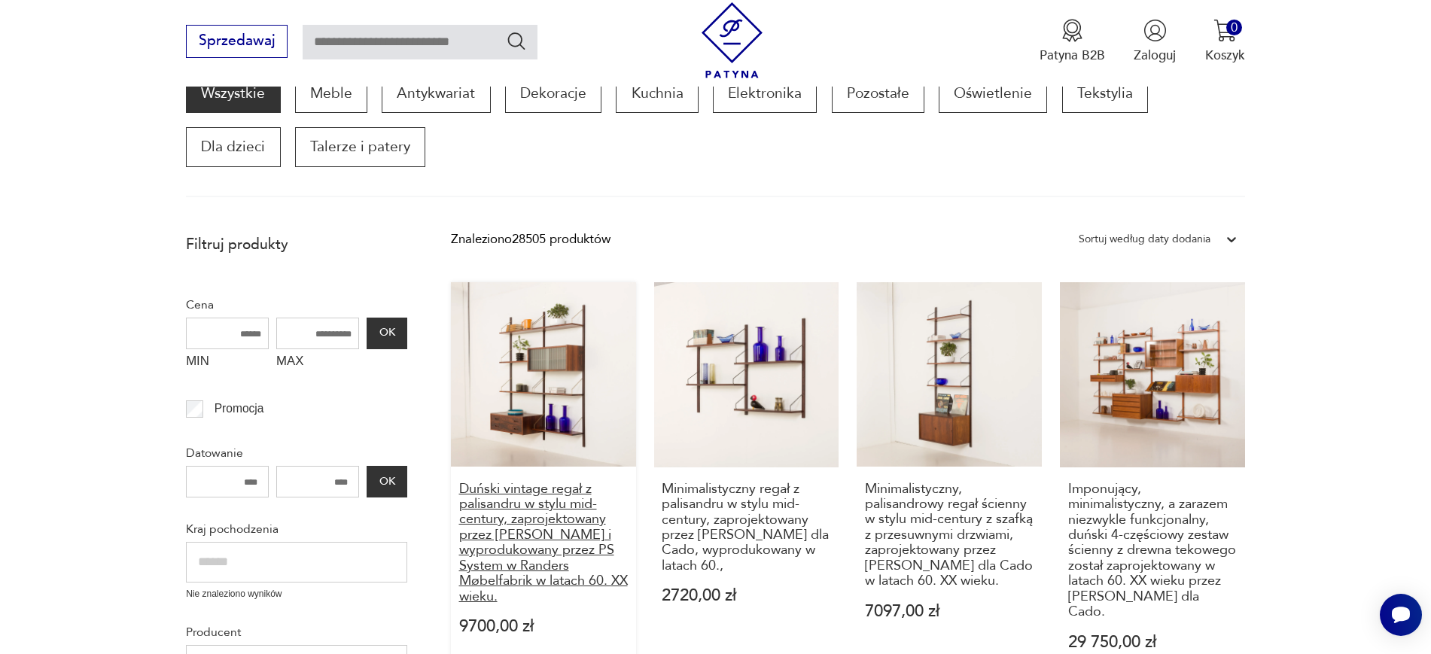
drag, startPoint x: 444, startPoint y: 491, endPoint x: 524, endPoint y: 596, distance: 132.2
copy h3 "Duński vintage regał z palisandru w stylu mid-century, zaprojektowany przez Pre…"
drag, startPoint x: 653, startPoint y: 484, endPoint x: 745, endPoint y: 574, distance: 128.3
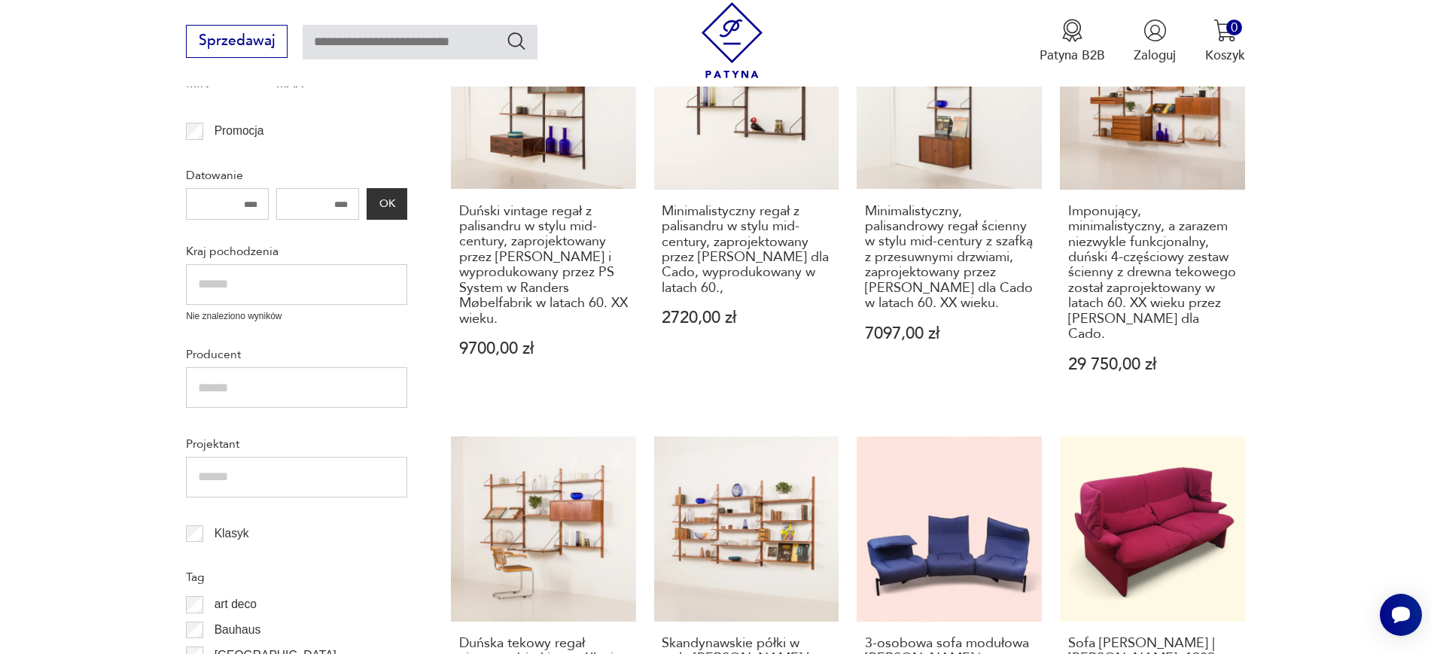
scroll to position [556, 0]
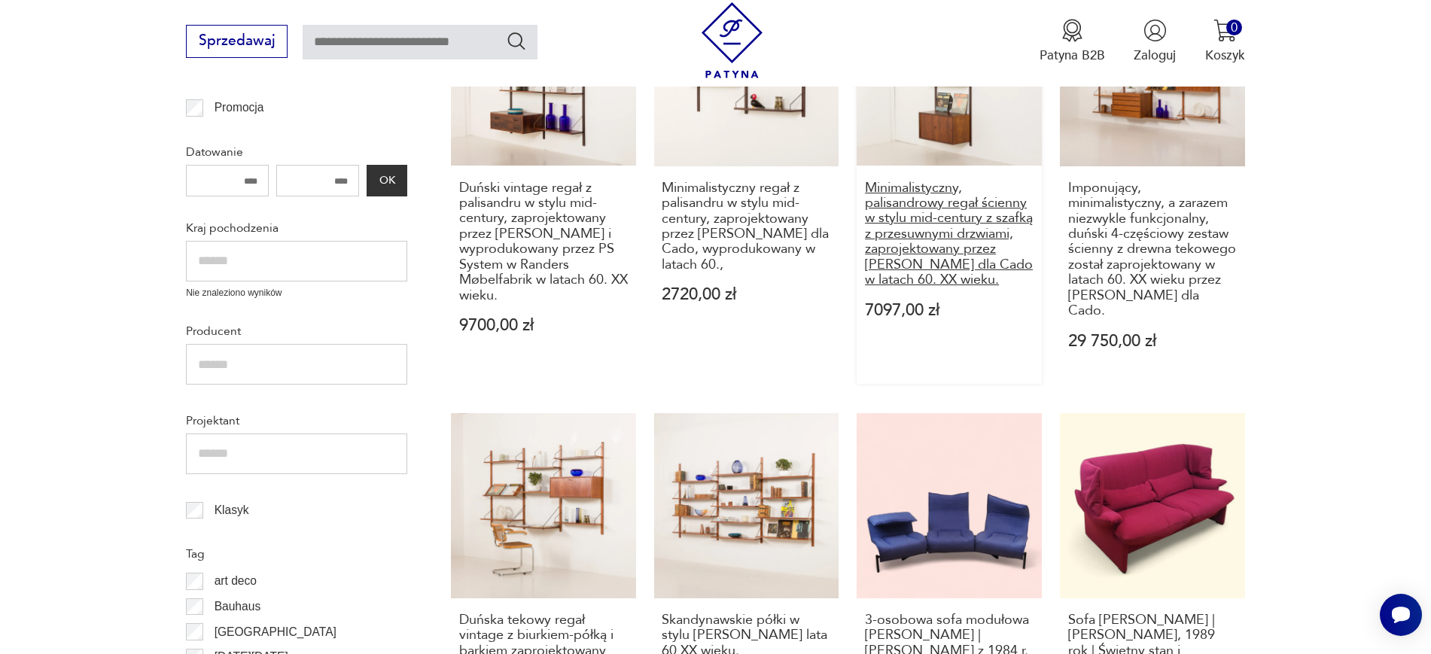
drag, startPoint x: 851, startPoint y: 179, endPoint x: 1011, endPoint y: 282, distance: 190.7
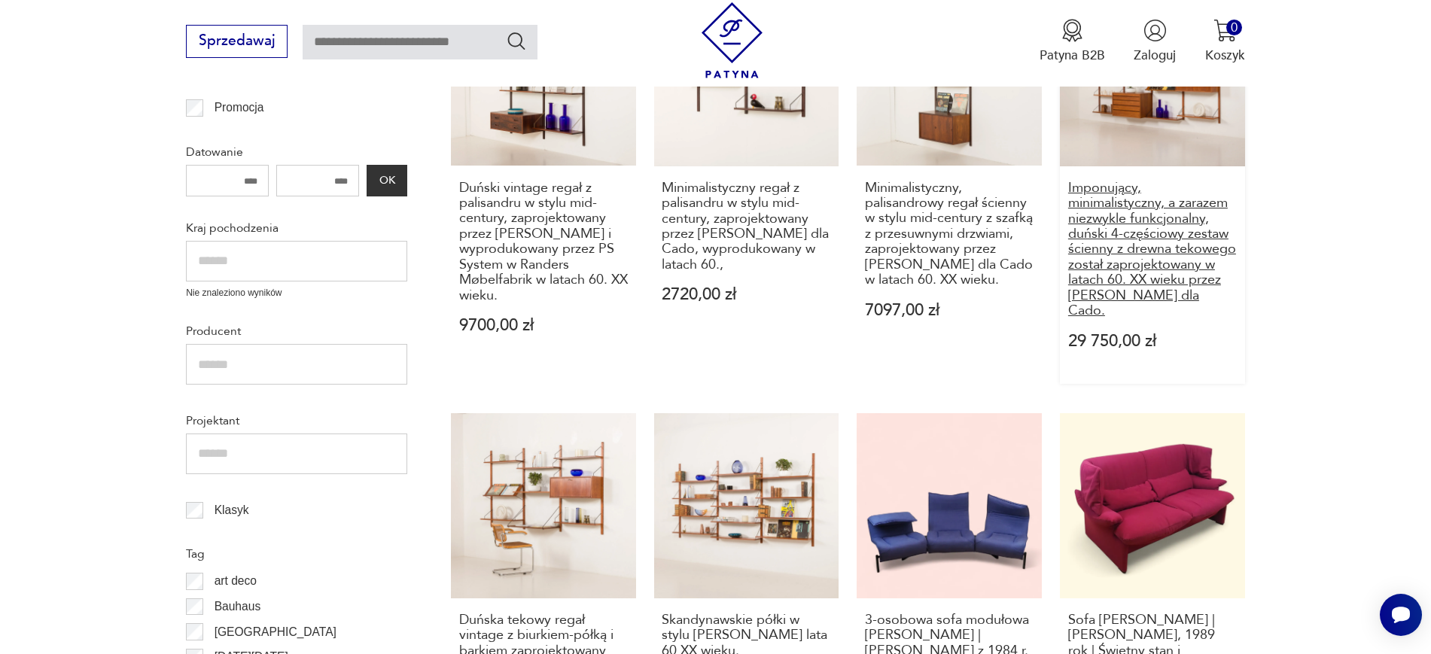
drag, startPoint x: 1281, startPoint y: 297, endPoint x: 1068, endPoint y: 203, distance: 232.9
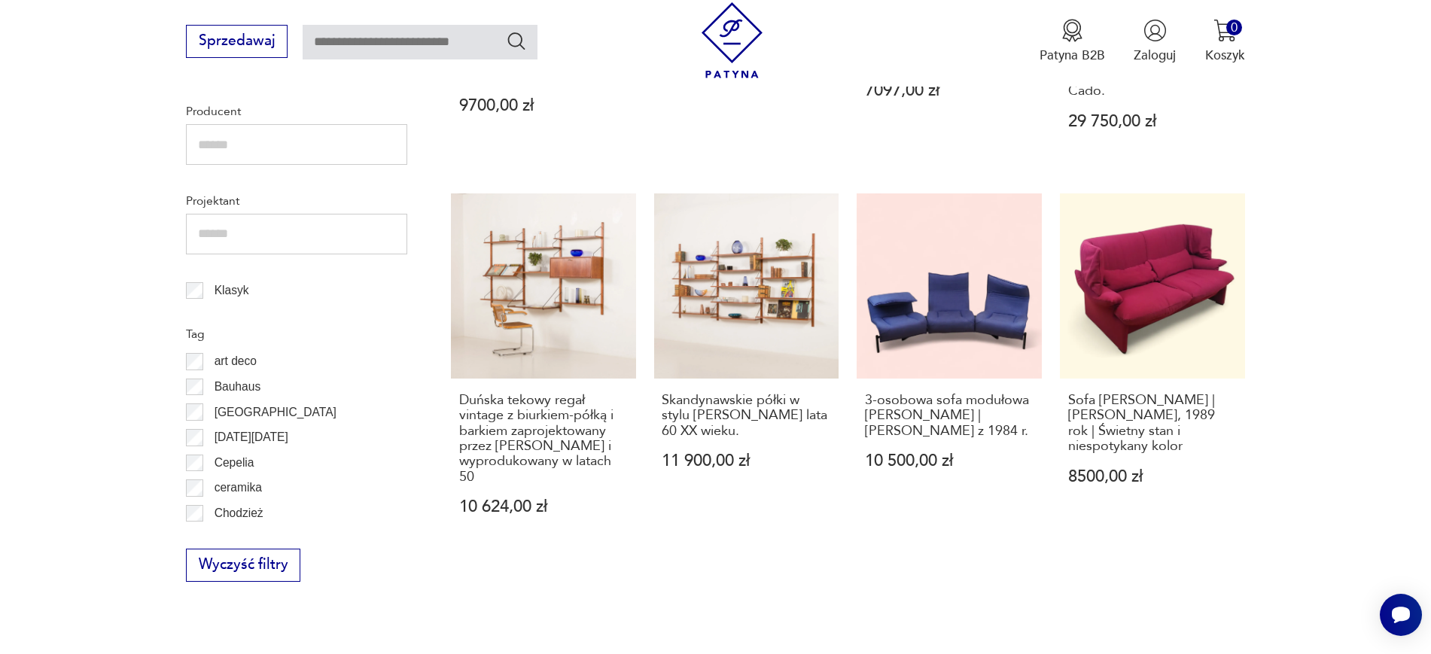
scroll to position [820, 0]
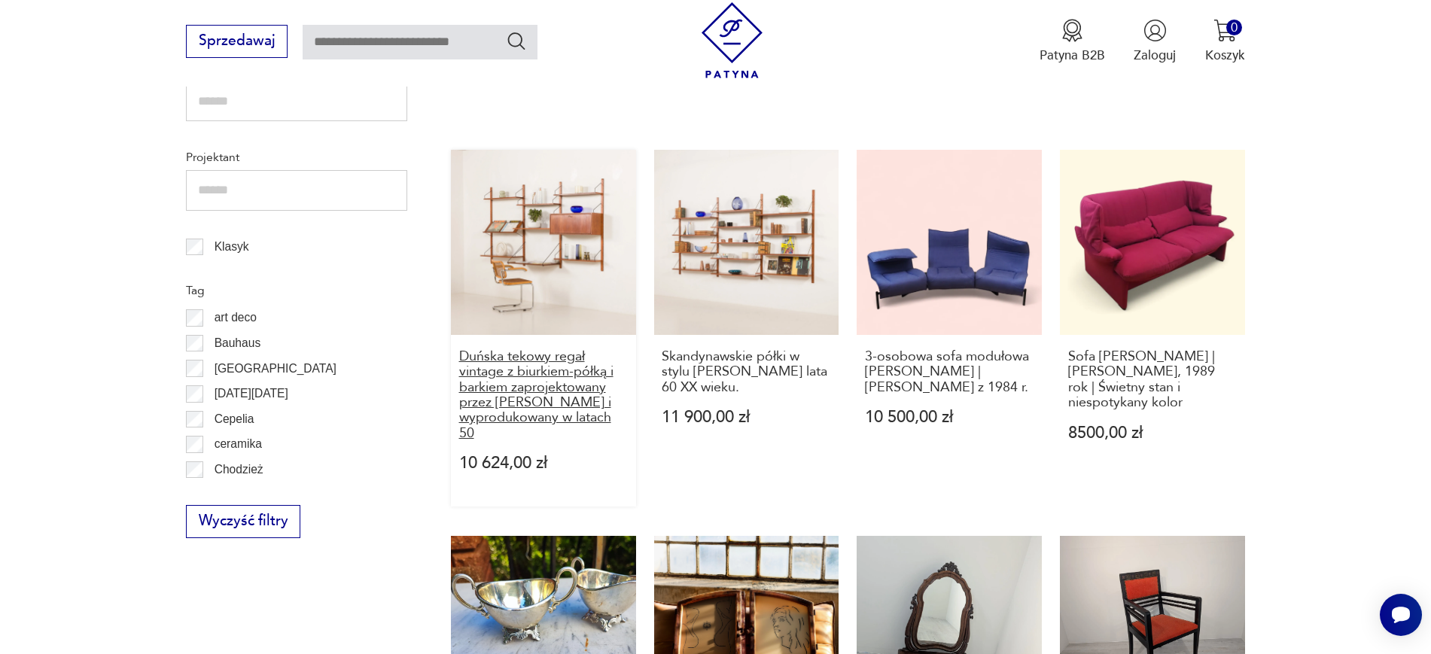
drag, startPoint x: 445, startPoint y: 343, endPoint x: 492, endPoint y: 421, distance: 91.5
click at [492, 421] on section "Filtruj produkty Cena MIN MAX OK Promocja Datowanie OK Kraj pochodzenia Nie zna…" at bounding box center [715, 522] width 1431 height 1723
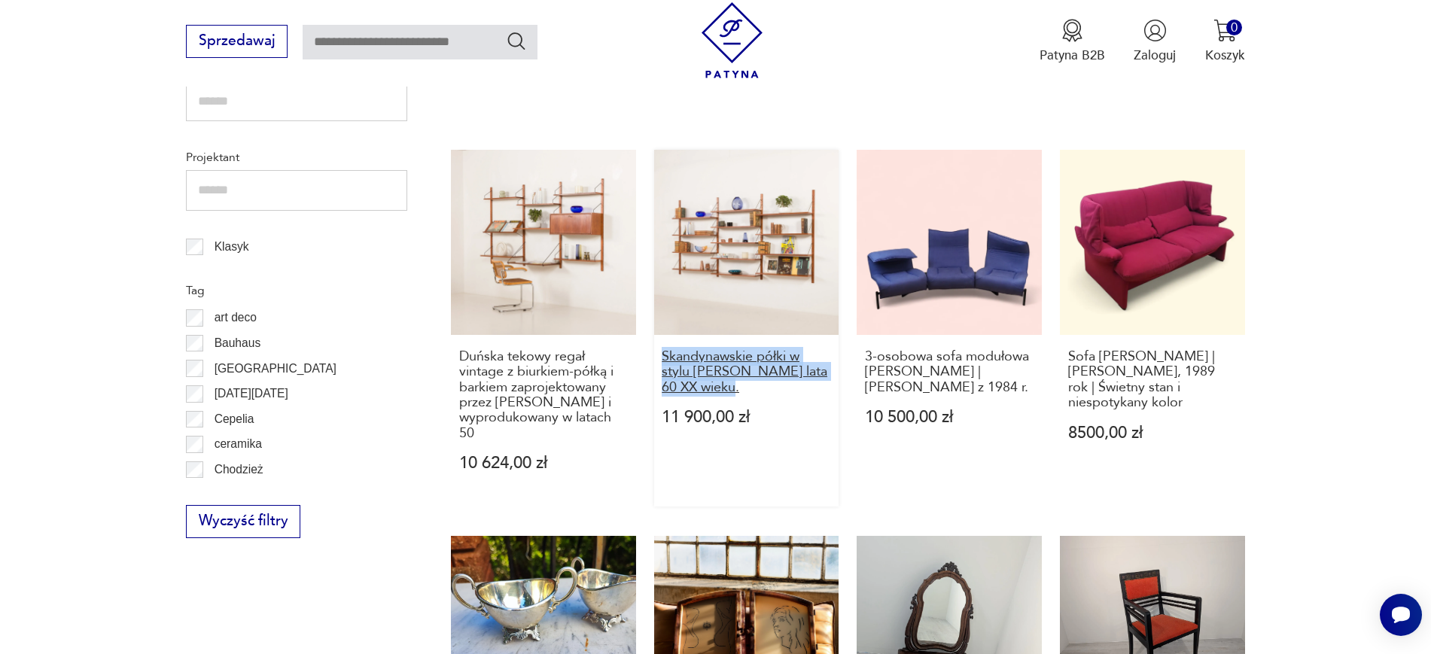
drag, startPoint x: 650, startPoint y: 335, endPoint x: 725, endPoint y: 369, distance: 82.6
click at [725, 369] on div "Duński vintage regał z palisandru w stylu mid-century, zaprojektowany przez Pre…" at bounding box center [848, 460] width 794 height 1485
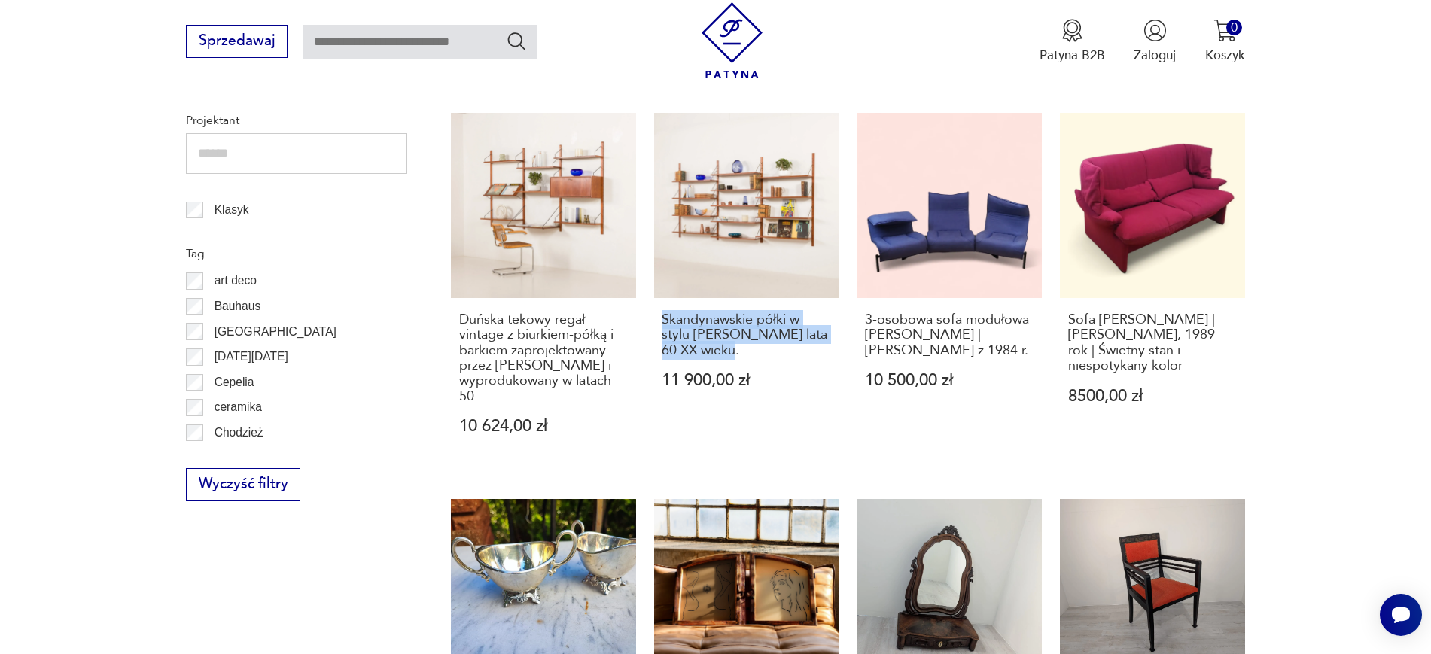
scroll to position [858, 0]
drag, startPoint x: 852, startPoint y: 299, endPoint x: 992, endPoint y: 337, distance: 145.0
click at [992, 337] on div "Duński vintage regał z palisandru w stylu mid-century, zaprojektowany przez Pre…" at bounding box center [848, 422] width 794 height 1485
drag, startPoint x: 1279, startPoint y: 346, endPoint x: 1114, endPoint y: 296, distance: 173.1
click at [1114, 296] on section "Filtruj produkty Cena MIN MAX OK Promocja Datowanie OK Kraj pochodzenia Nie zna…" at bounding box center [715, 485] width 1431 height 1723
